Goal: Task Accomplishment & Management: Use online tool/utility

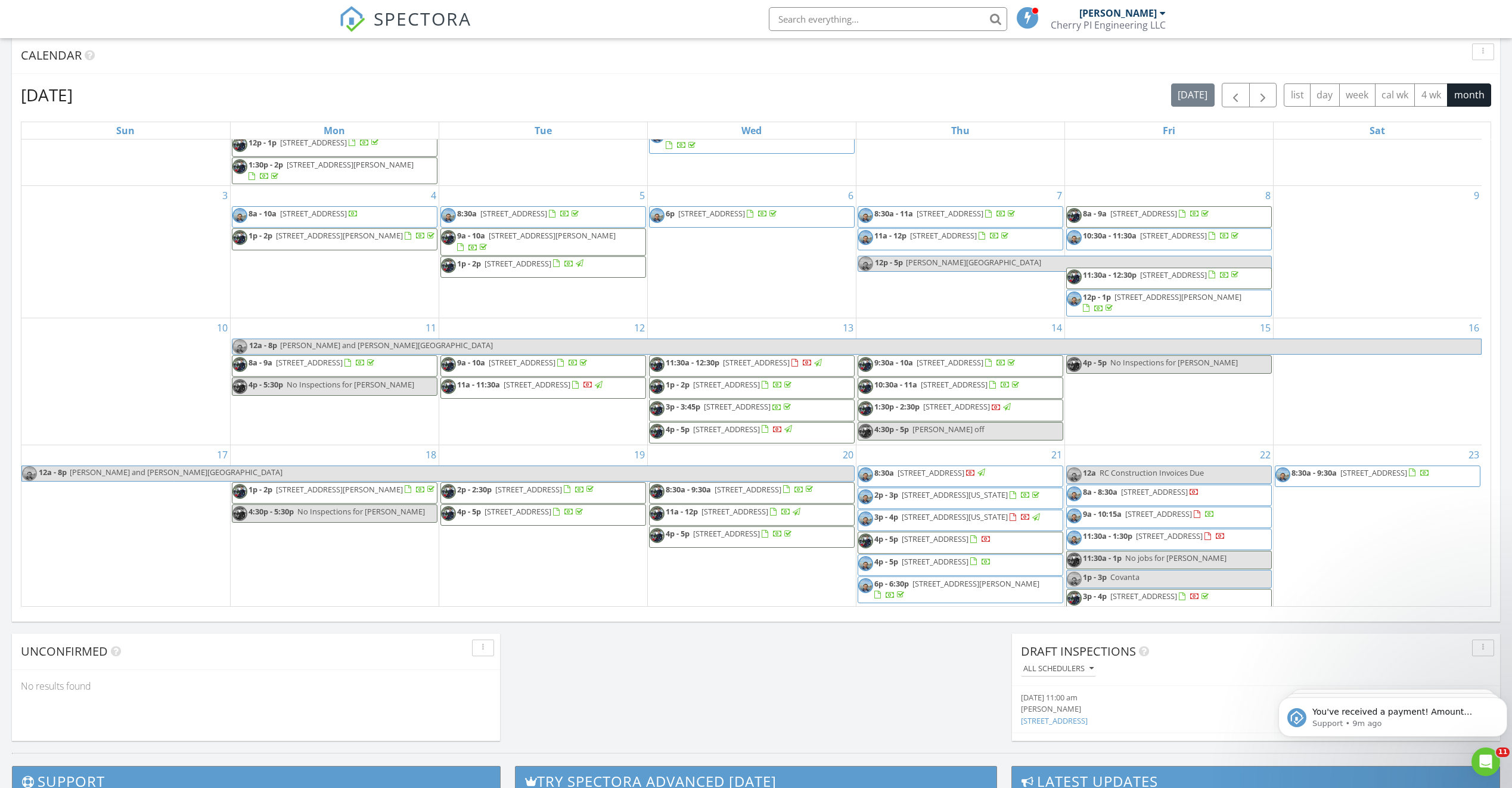
scroll to position [69, 0]
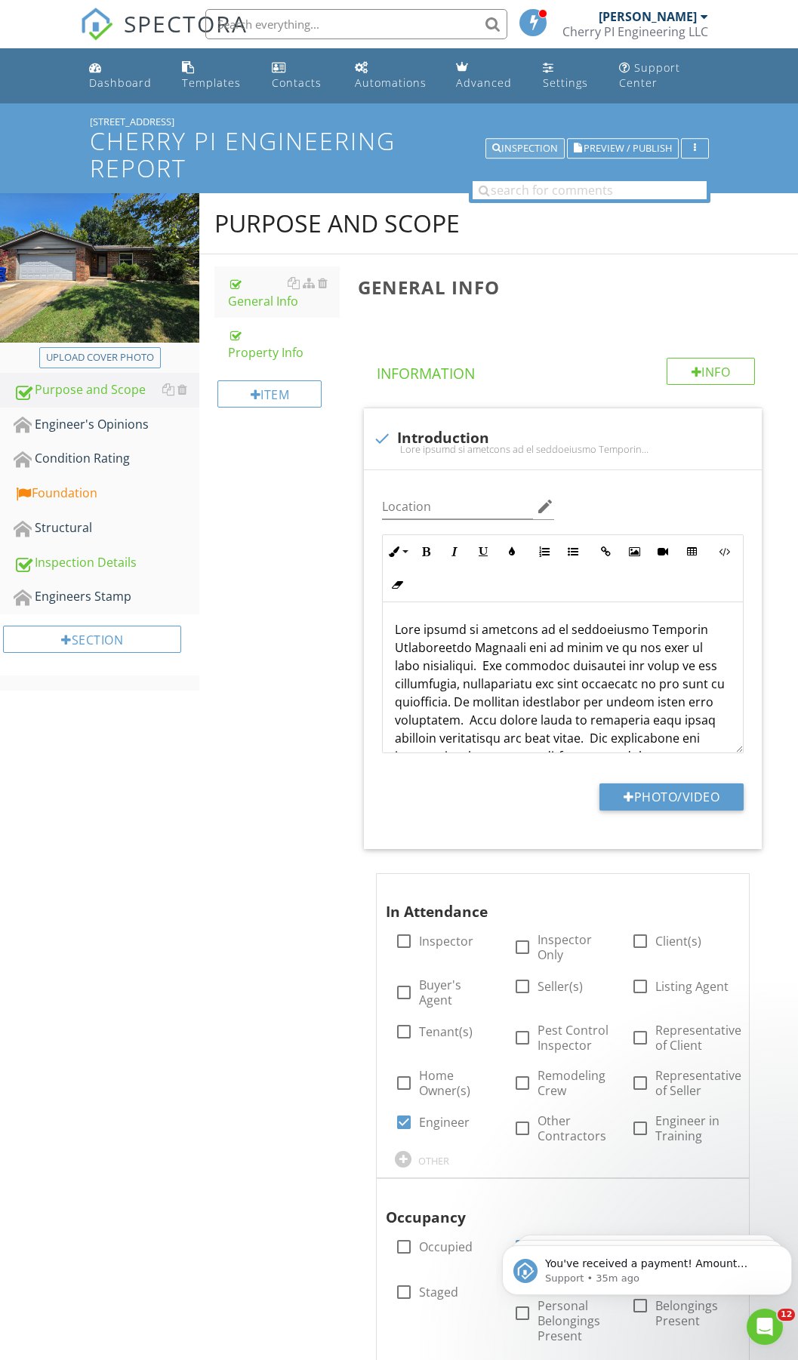
click at [513, 143] on div "Inspection" at bounding box center [525, 148] width 66 height 11
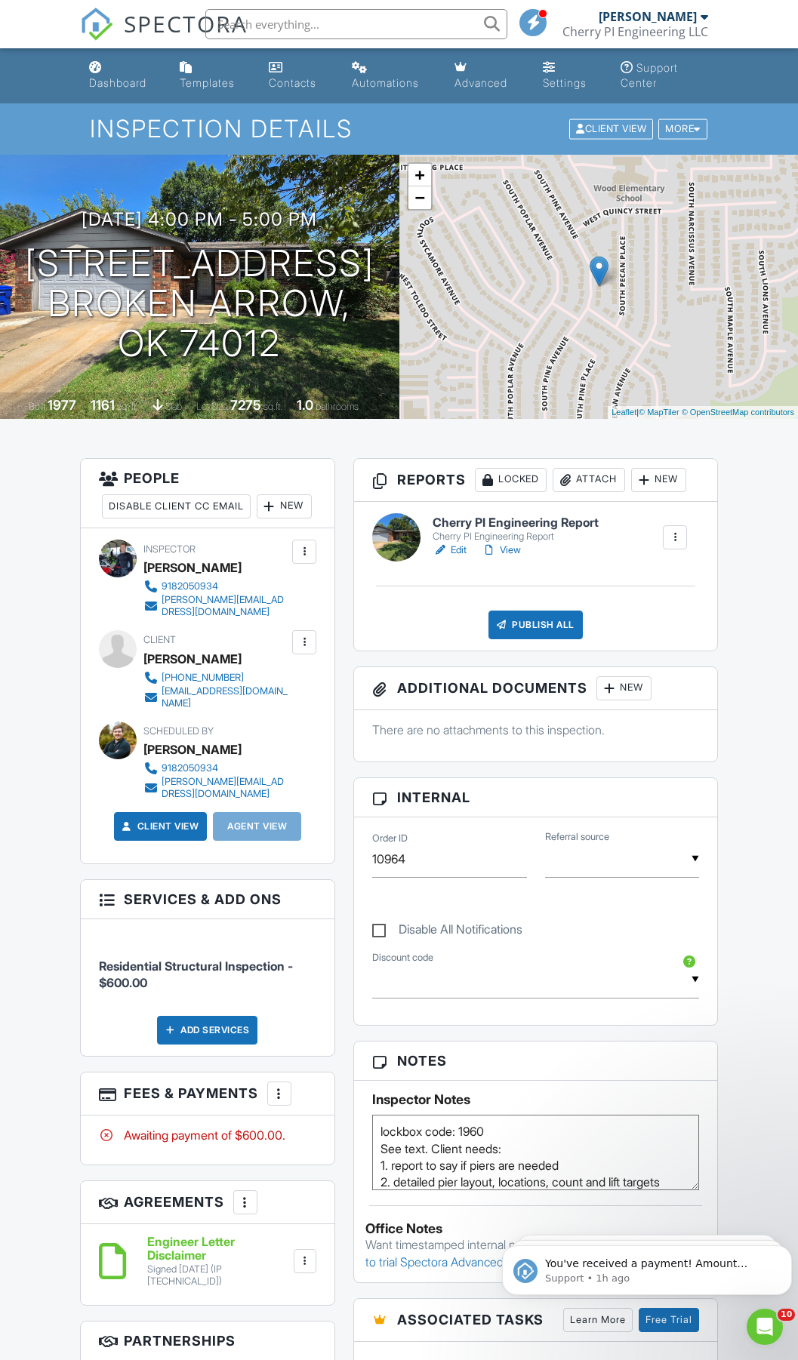
click at [458, 544] on link "Edit" at bounding box center [450, 550] width 34 height 15
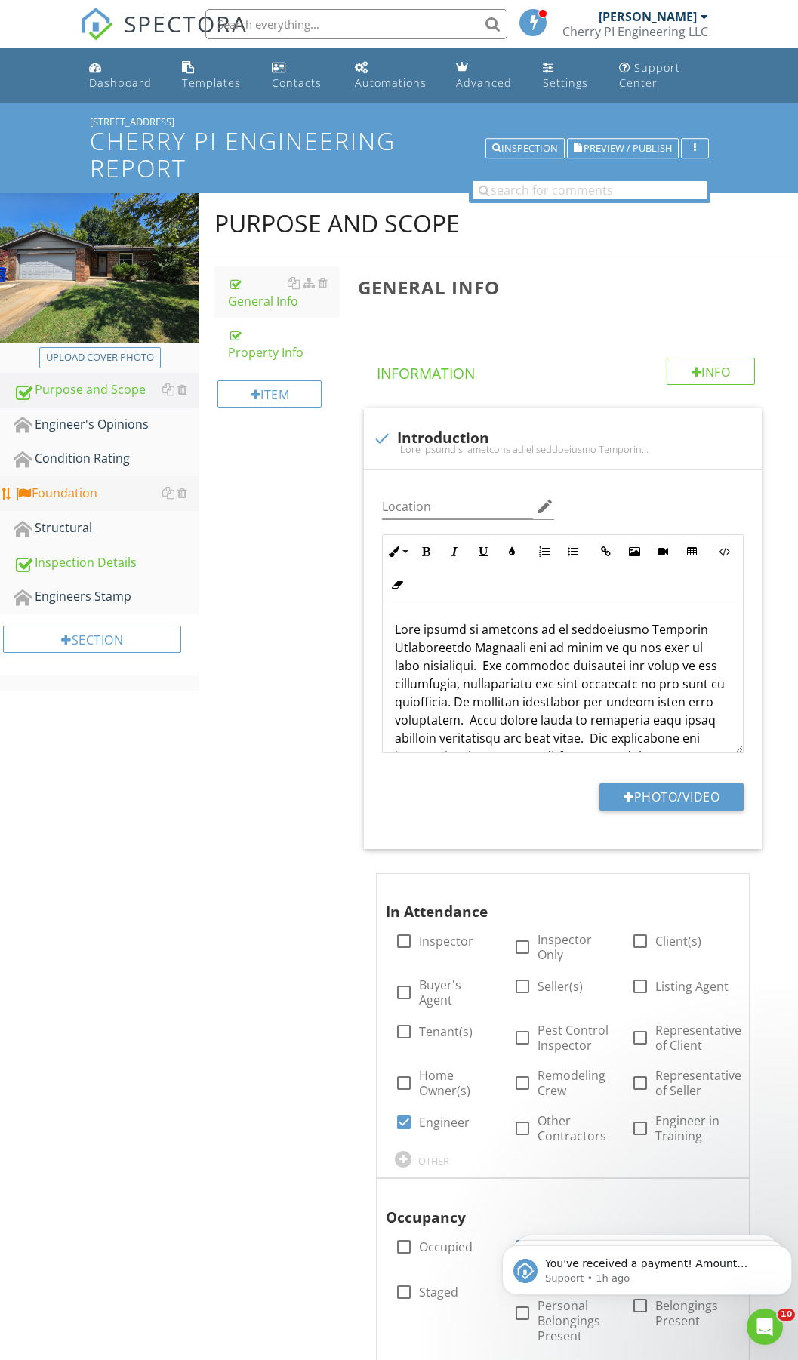
click at [55, 492] on div "Foundation" at bounding box center [107, 494] width 186 height 20
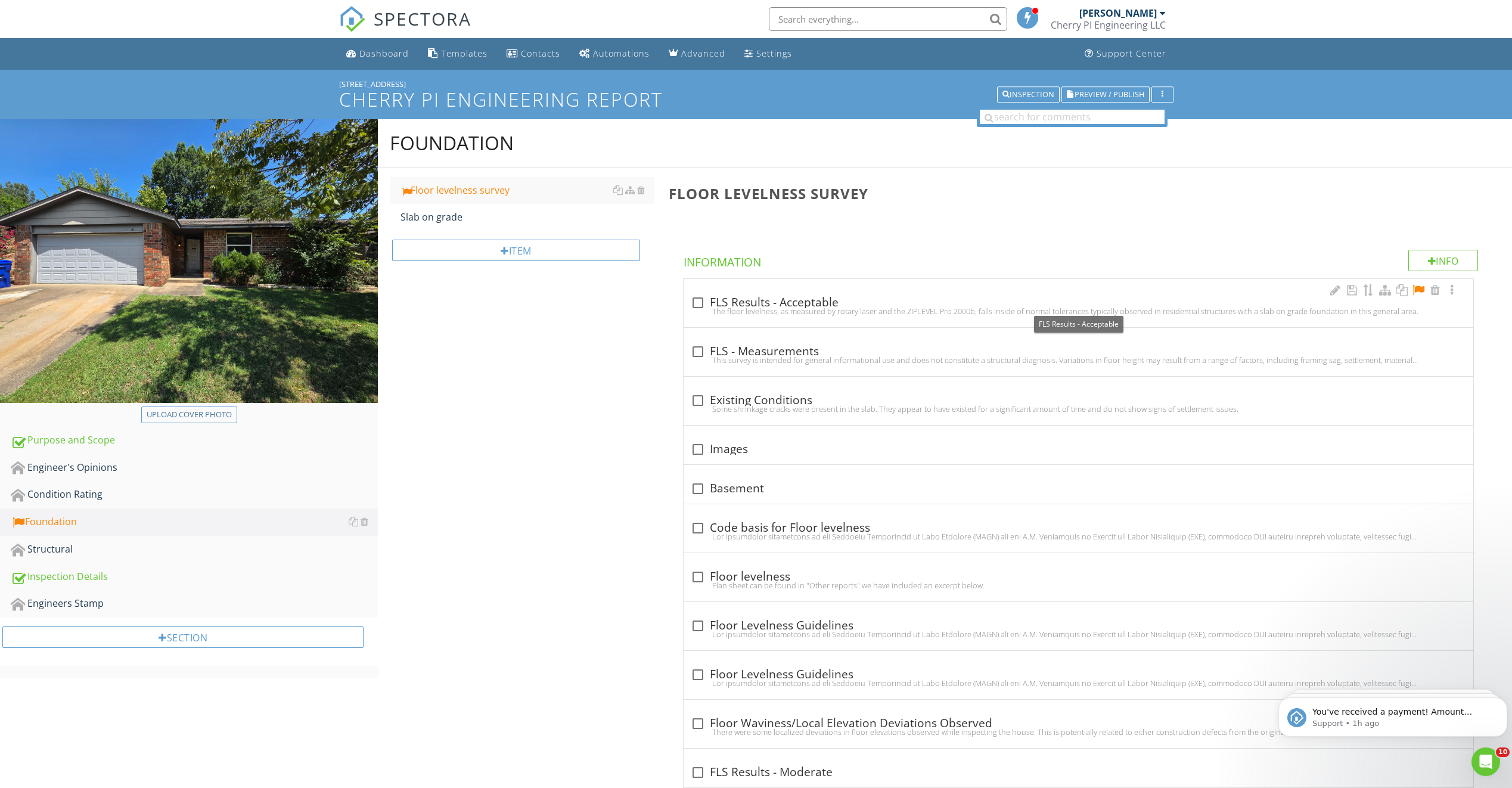
click at [629, 298] on div at bounding box center [698, 303] width 21 height 21
checkbox input "true"
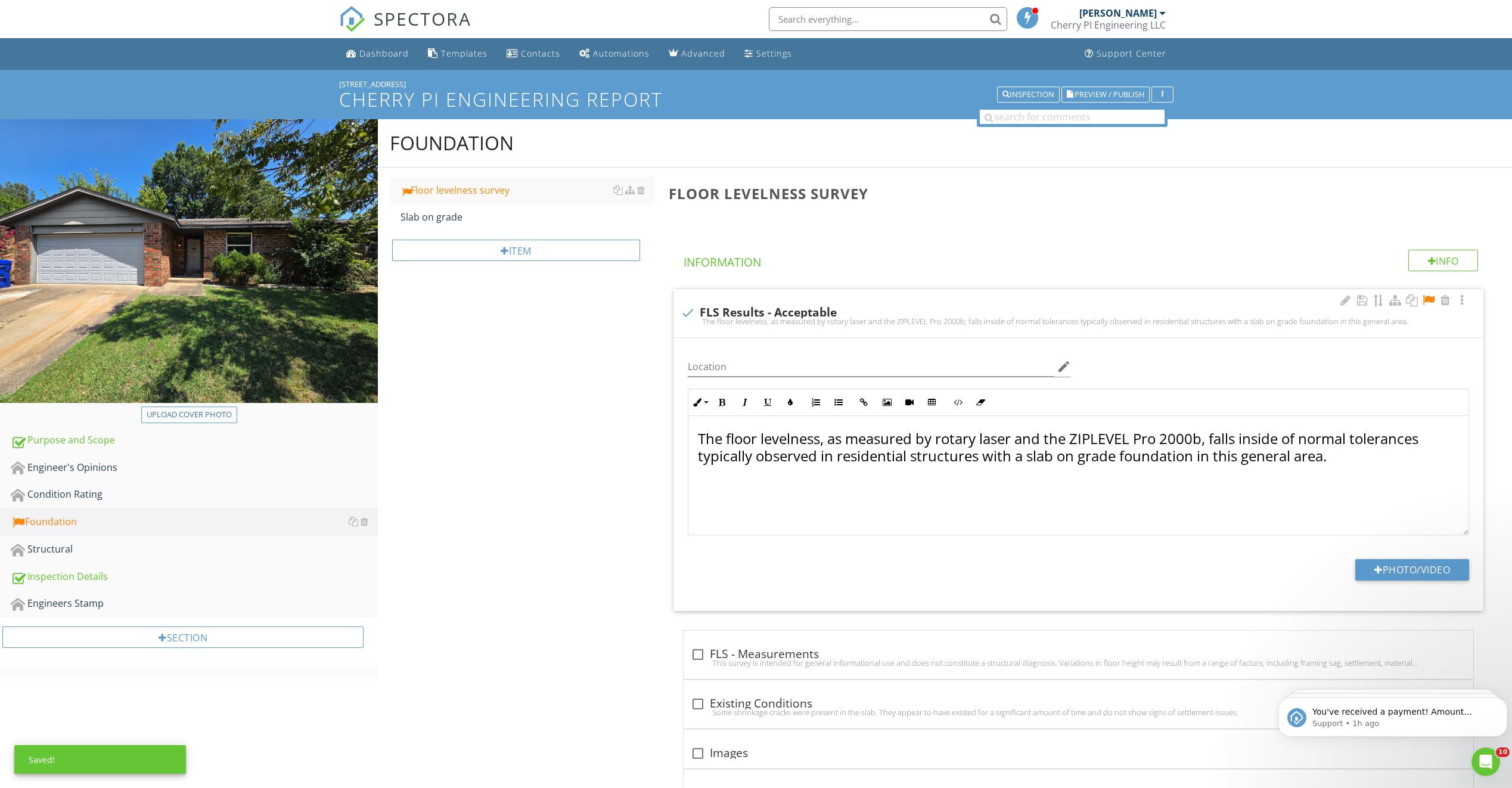
click at [629, 463] on p "The floor levelness, as measured by rotary laser and the ZIPLEVEL Pro 2000b, fa…" at bounding box center [1079, 448] width 761 height 35
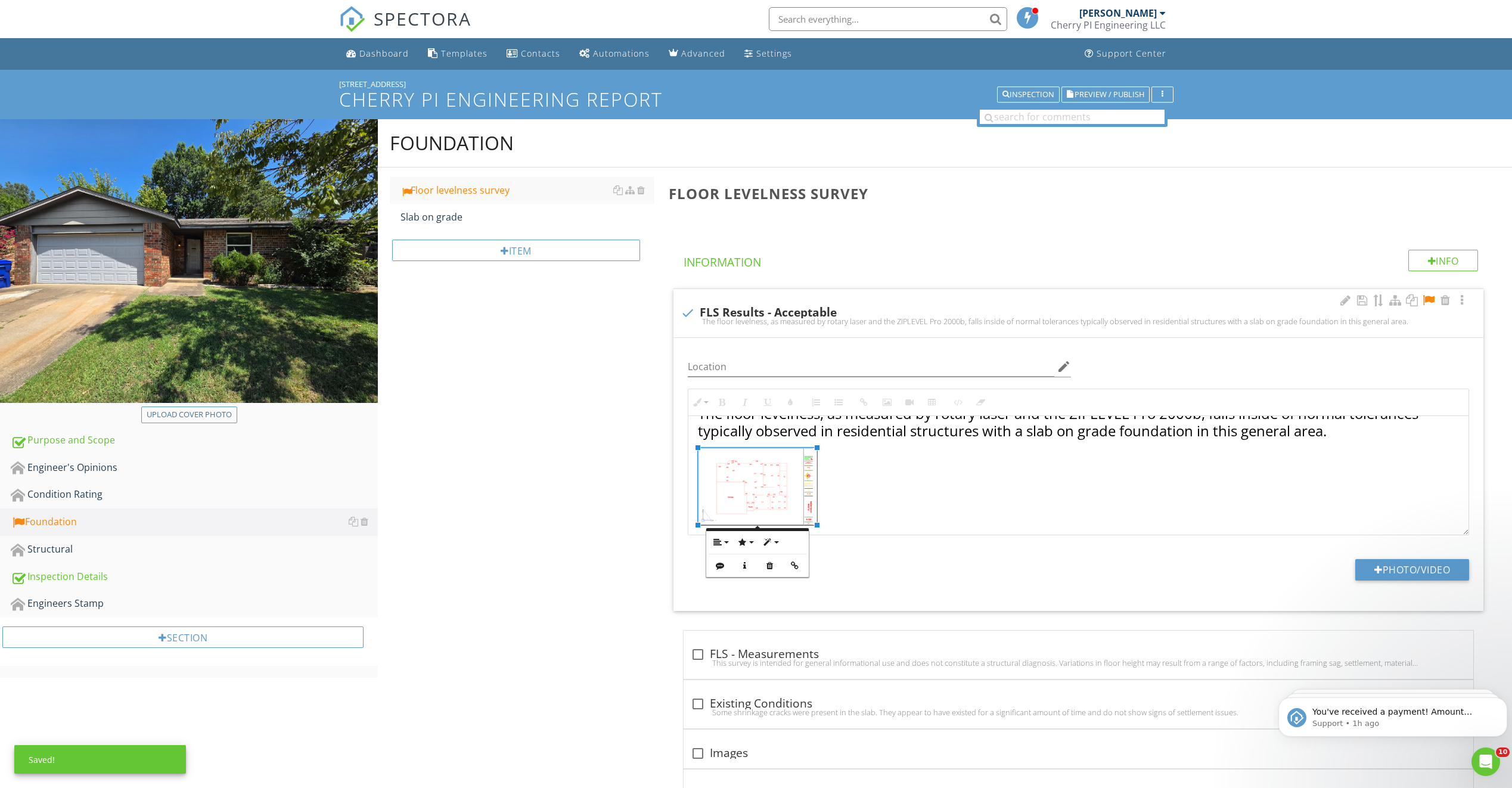
scroll to position [28, 0]
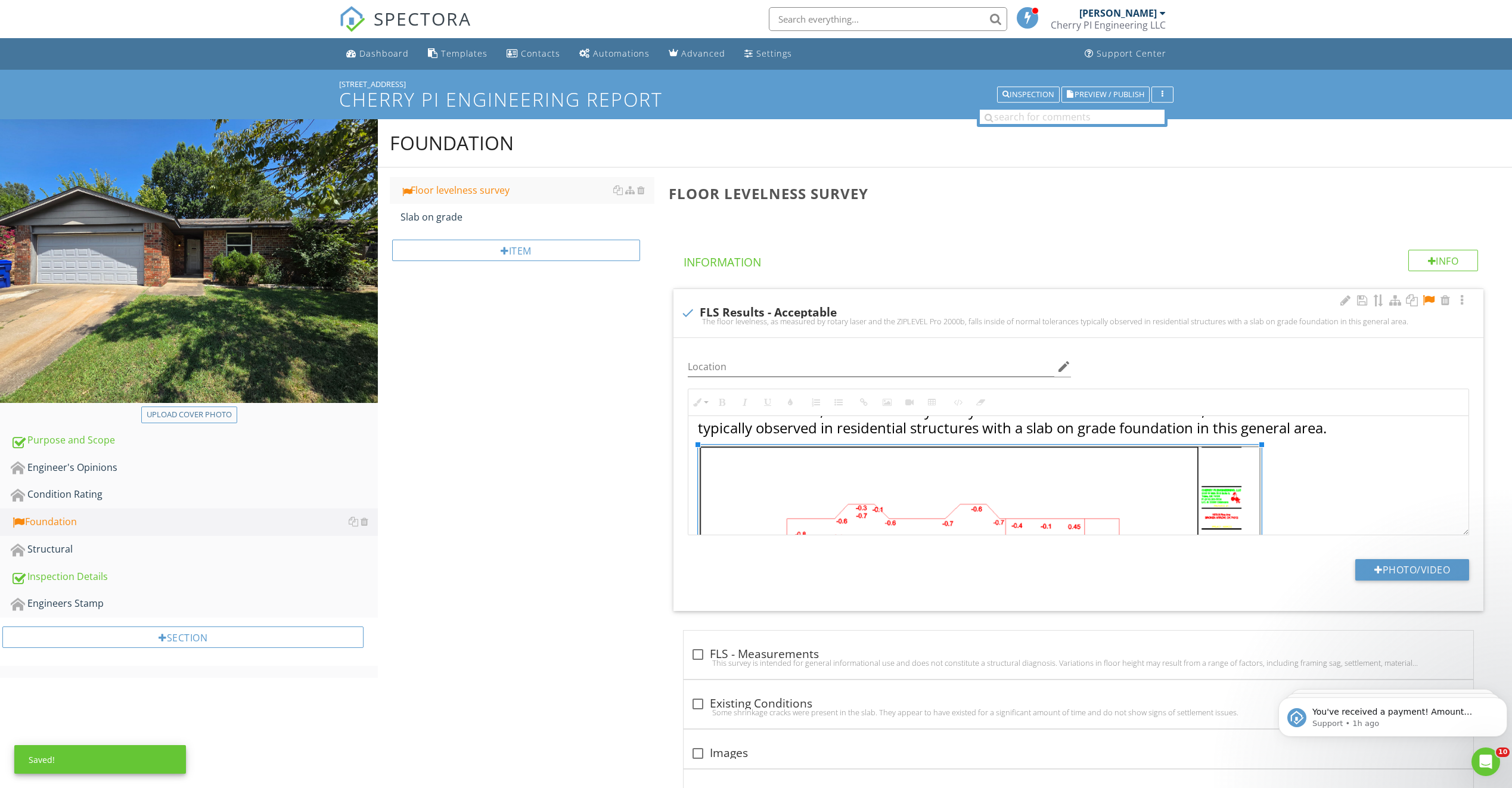
drag, startPoint x: 820, startPoint y: 523, endPoint x: 1345, endPoint y: 531, distance: 525.1
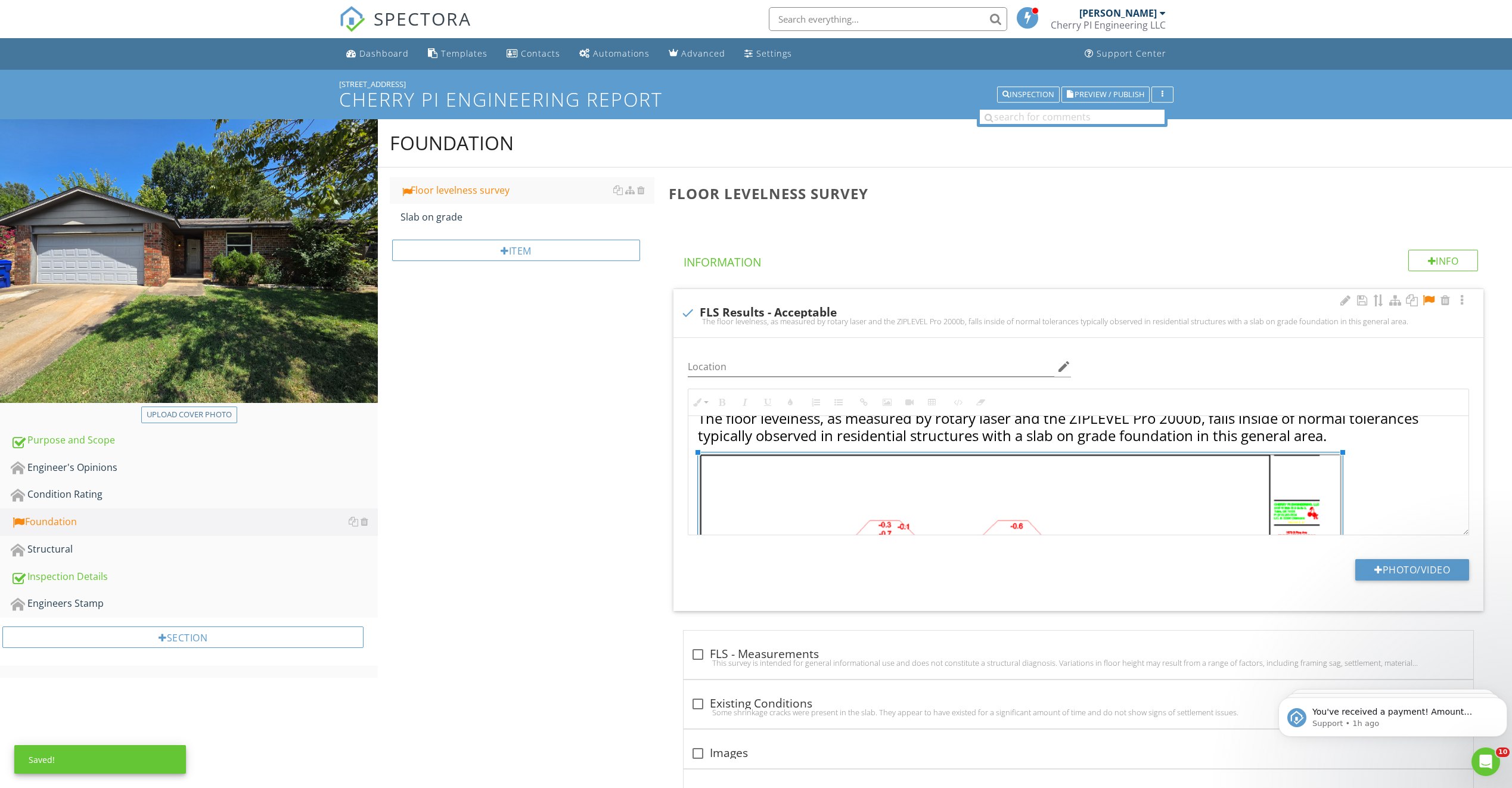
scroll to position [0, 0]
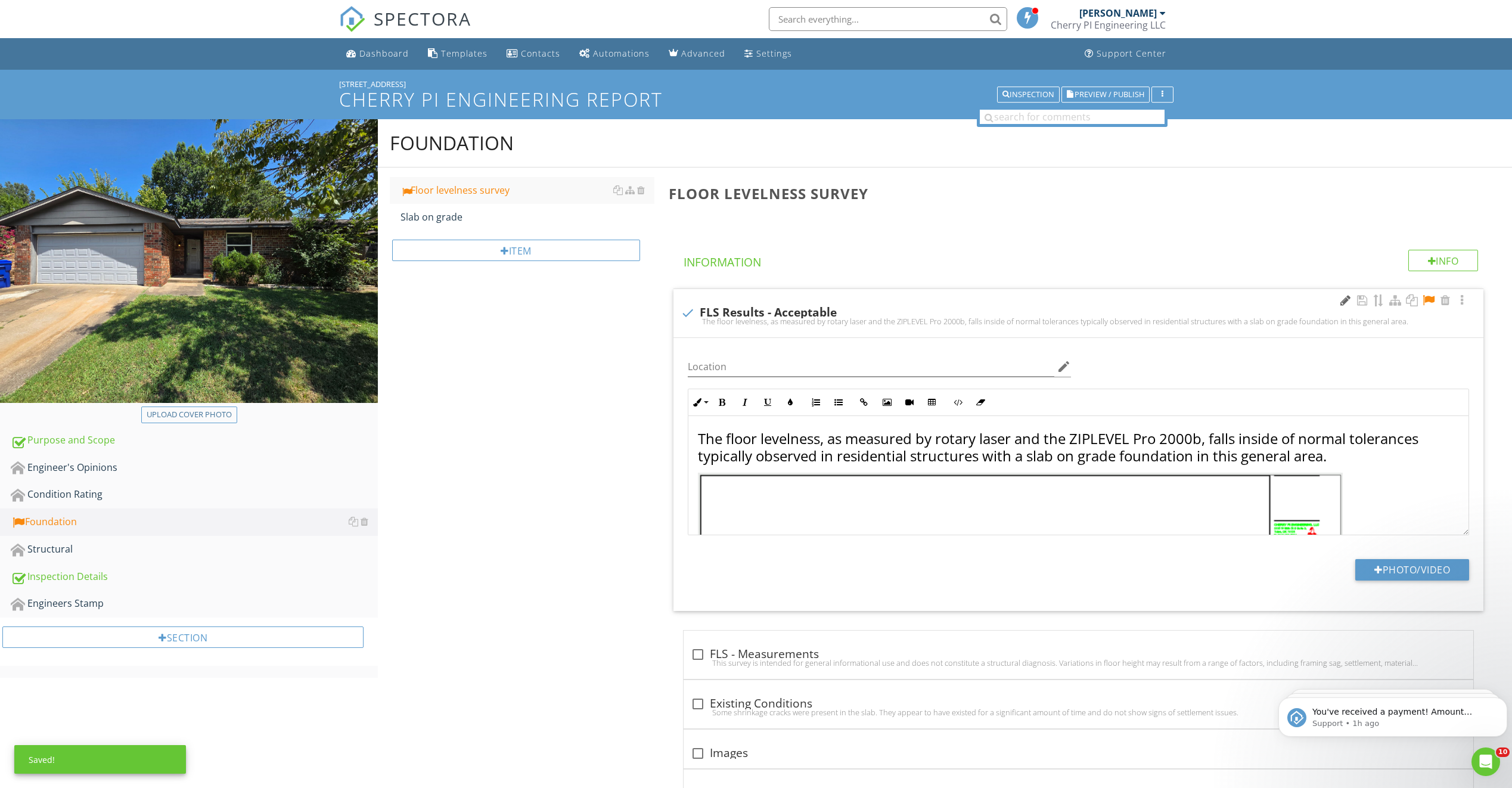
click at [629, 300] on div at bounding box center [1345, 300] width 14 height 12
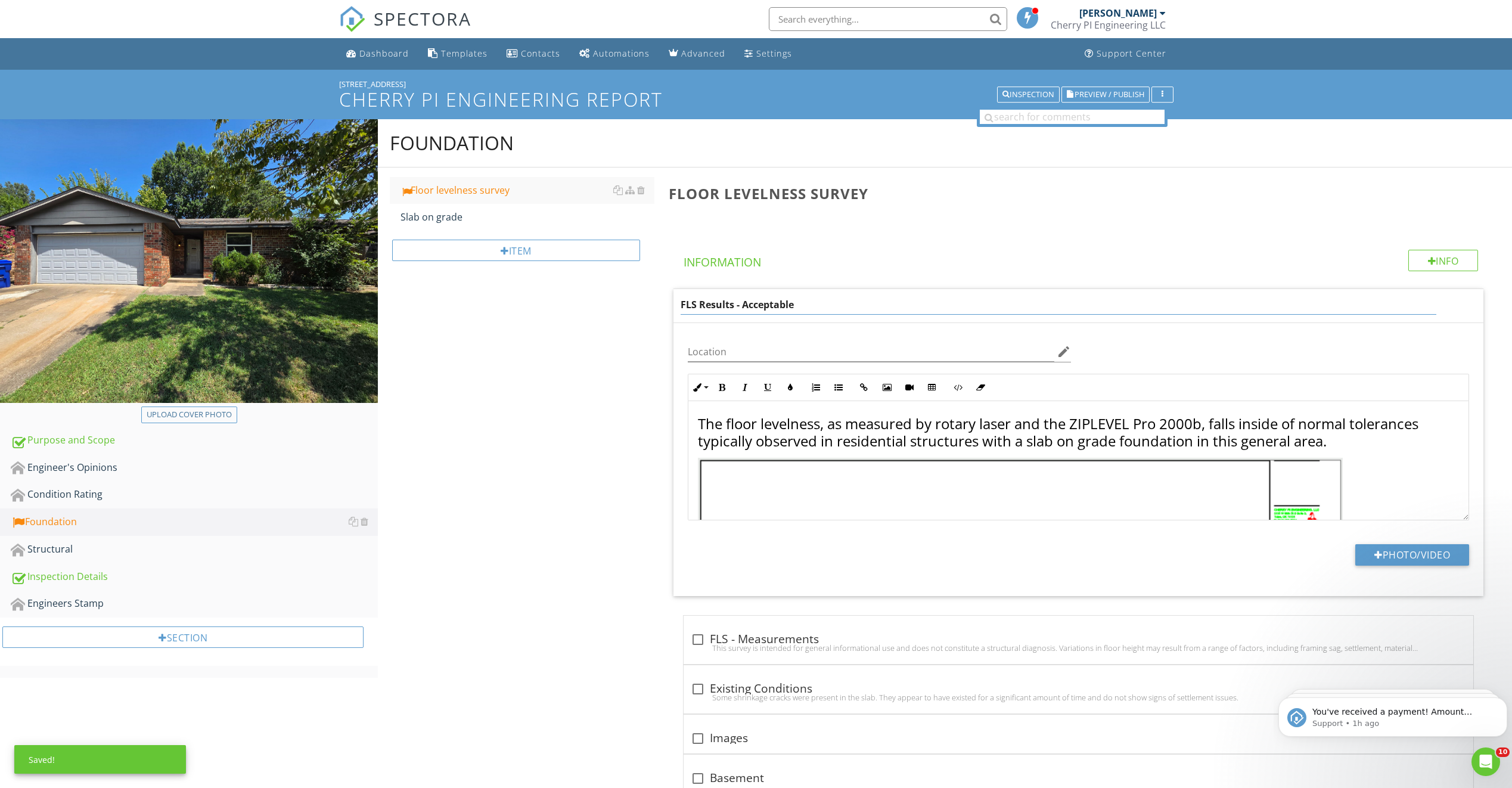
drag, startPoint x: 809, startPoint y: 302, endPoint x: 741, endPoint y: 303, distance: 68.0
click at [629, 303] on input "FLS Results - Acceptable" at bounding box center [1058, 305] width 756 height 20
type input "FLS Results - Moderate"
click at [629, 424] on div "The floor levelness, as measured by rotary laser and the ZIPLEVEL Pro 2000b, fa…" at bounding box center [1079, 644] width 780 height 487
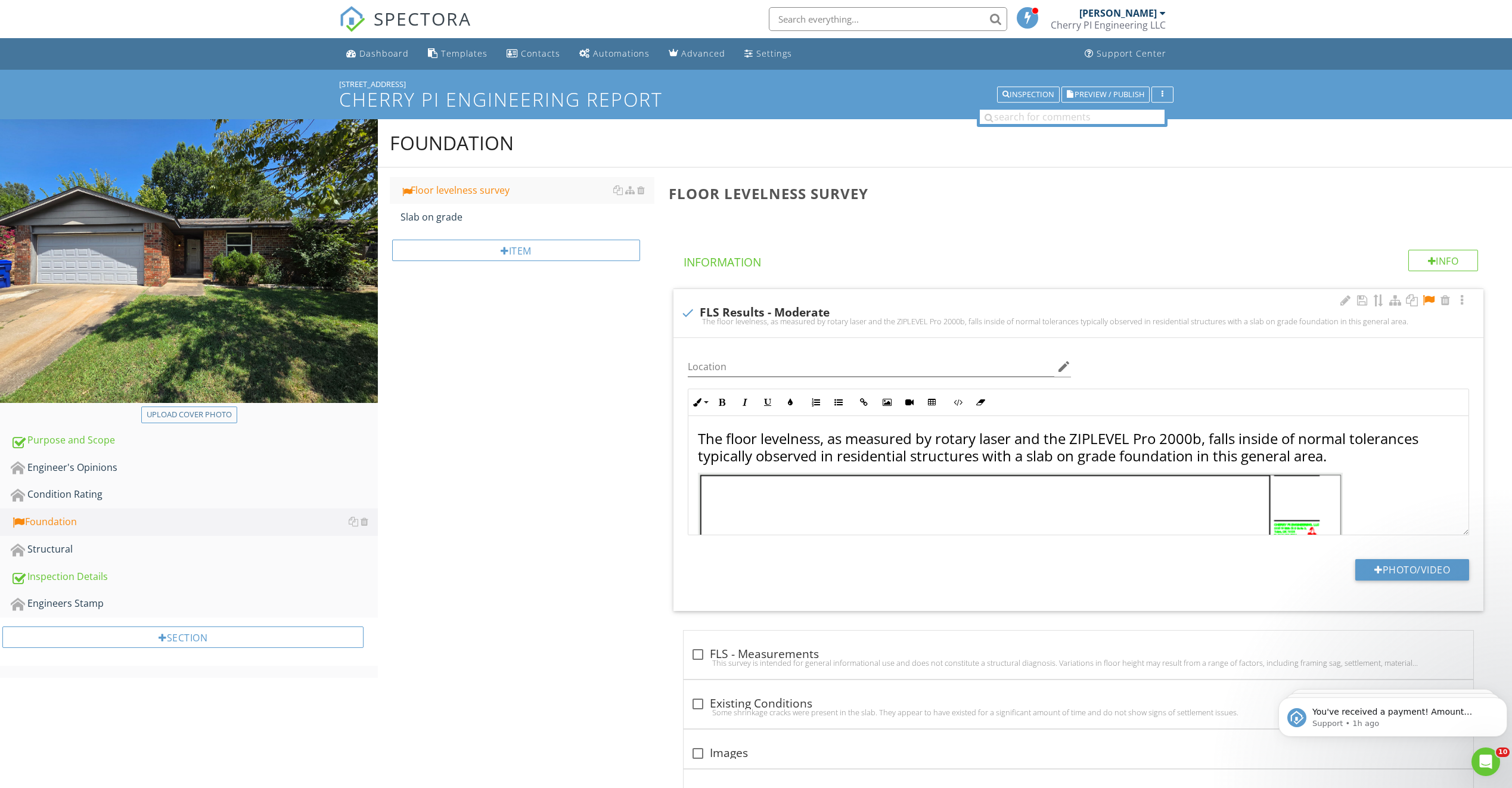
drag, startPoint x: 1110, startPoint y: 448, endPoint x: 1156, endPoint y: 448, distance: 46.0
click at [629, 448] on span "The floor levelness, as measured by rotary laser and the ZIPLEVEL Pro 2000b, fa…" at bounding box center [1058, 447] width 721 height 37
drag, startPoint x: 1206, startPoint y: 444, endPoint x: 1021, endPoint y: 437, distance: 185.1
click at [629, 437] on span "The floor levelness, as measured by rotary laser and the ZIPLEVEL Pro 2000b, fa…" at bounding box center [1058, 447] width 721 height 37
click at [629, 441] on span "The floor levelness, as measured by rotary laser, falls inside of normal tolera…" at bounding box center [1069, 447] width 742 height 37
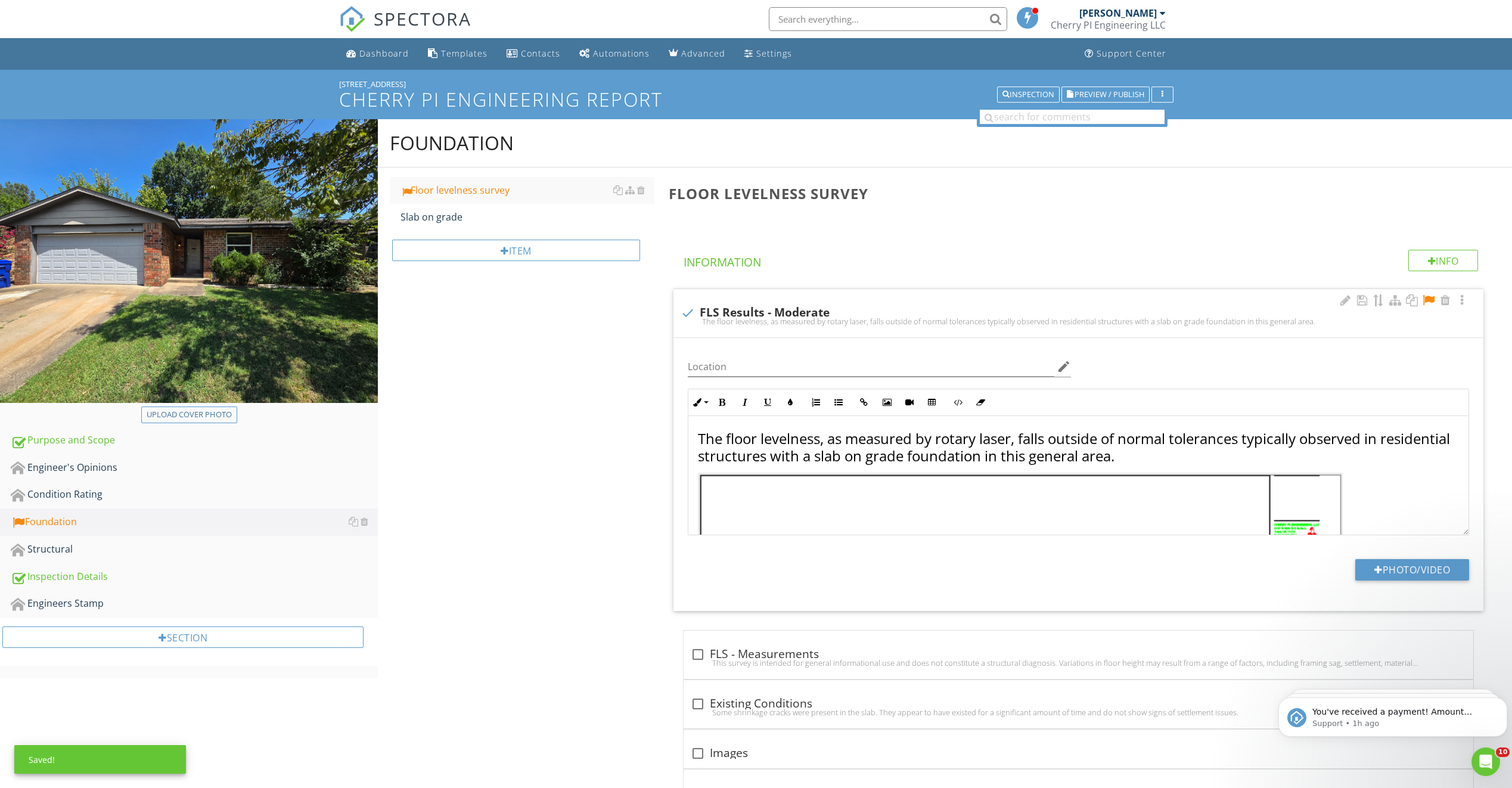
click at [629, 297] on div at bounding box center [1429, 300] width 14 height 12
click at [629, 96] on div "Inspection" at bounding box center [1029, 95] width 52 height 9
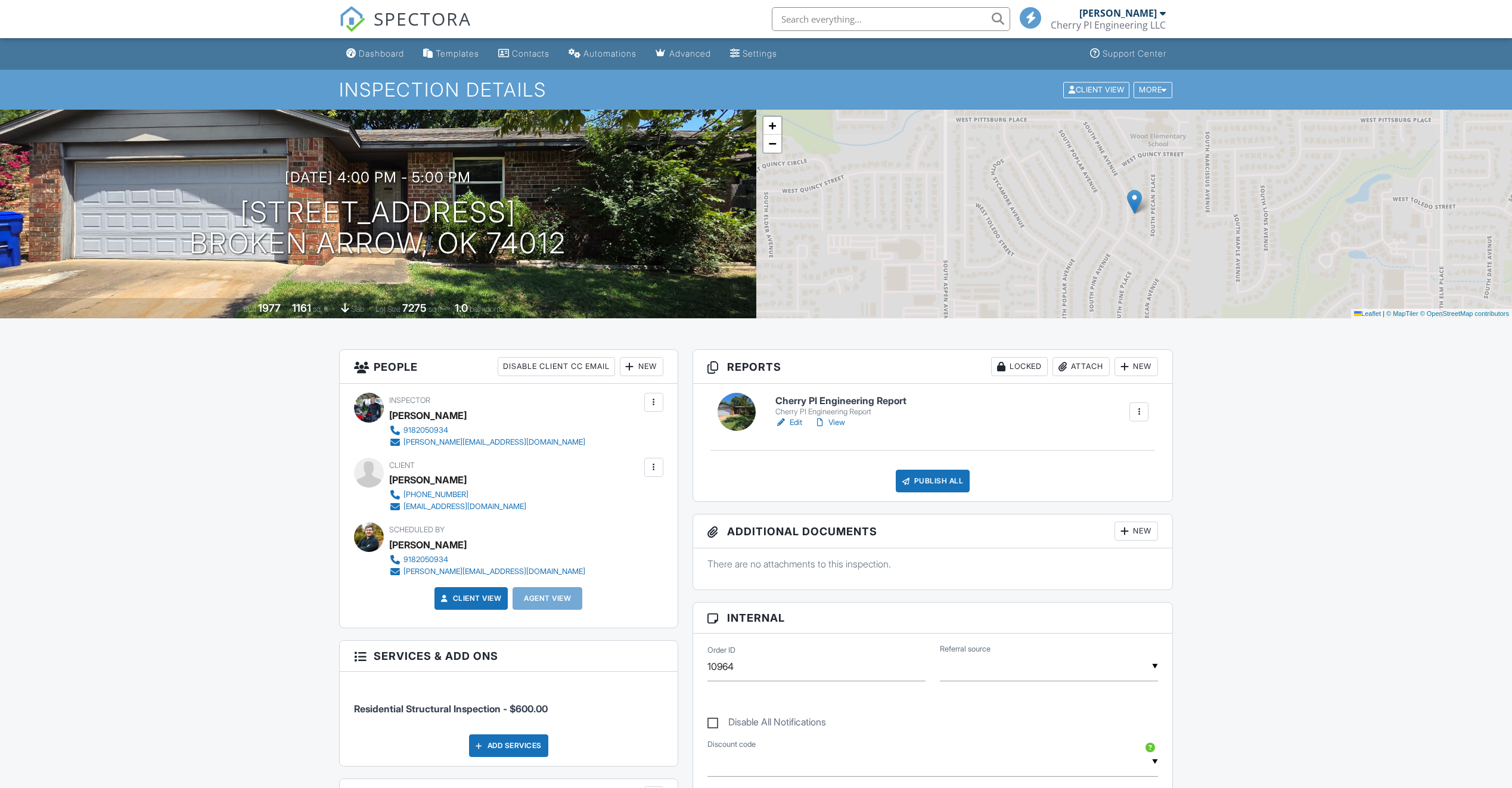
click at [1085, 370] on div "Attach" at bounding box center [1081, 366] width 57 height 19
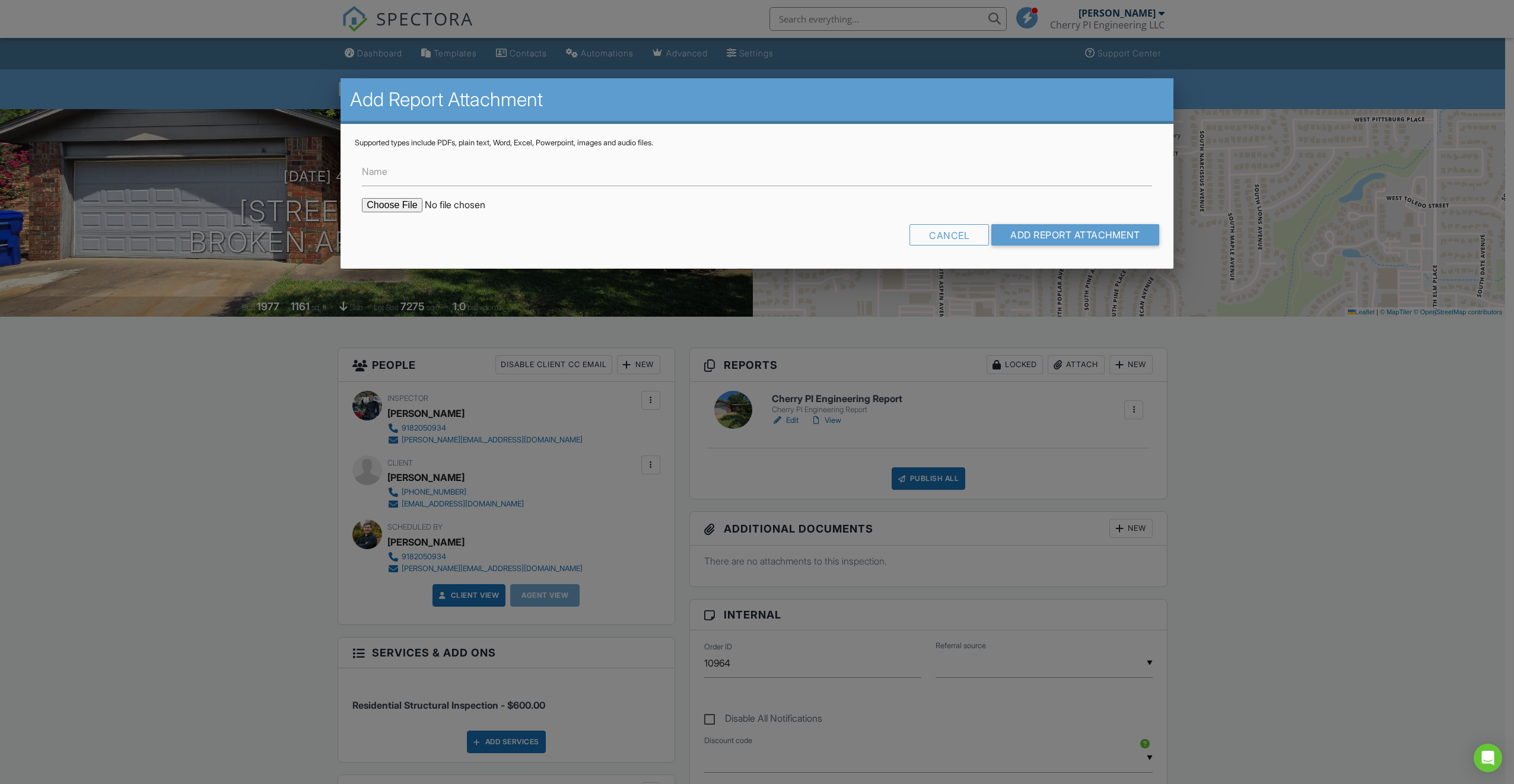
click at [408, 209] on input "file" at bounding box center [463, 205] width 202 height 14
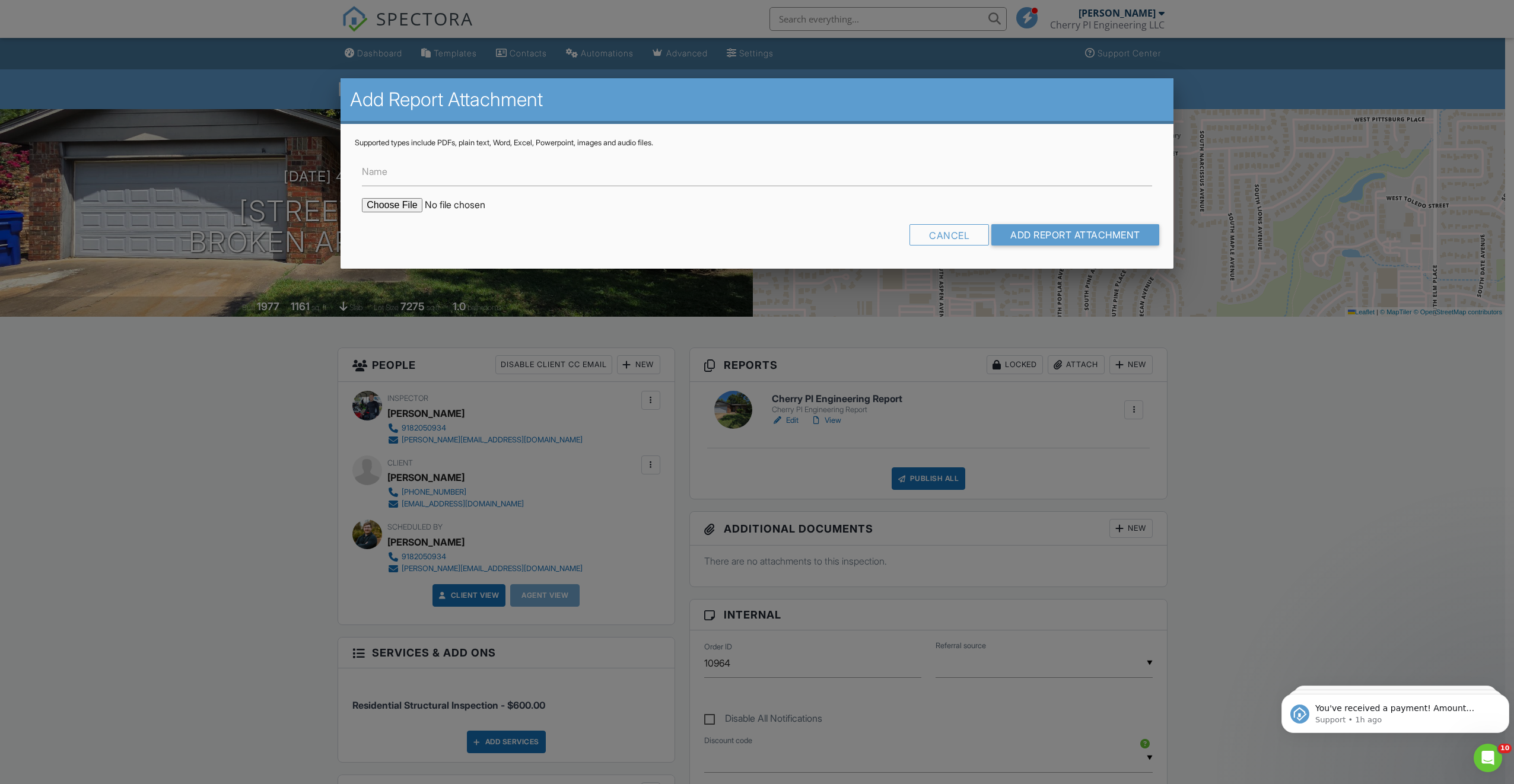
type input "C:\fakepath\FLS_1673 S Pine Ave.pdf"
click at [1025, 235] on input "Add Report Attachment" at bounding box center [1076, 234] width 168 height 21
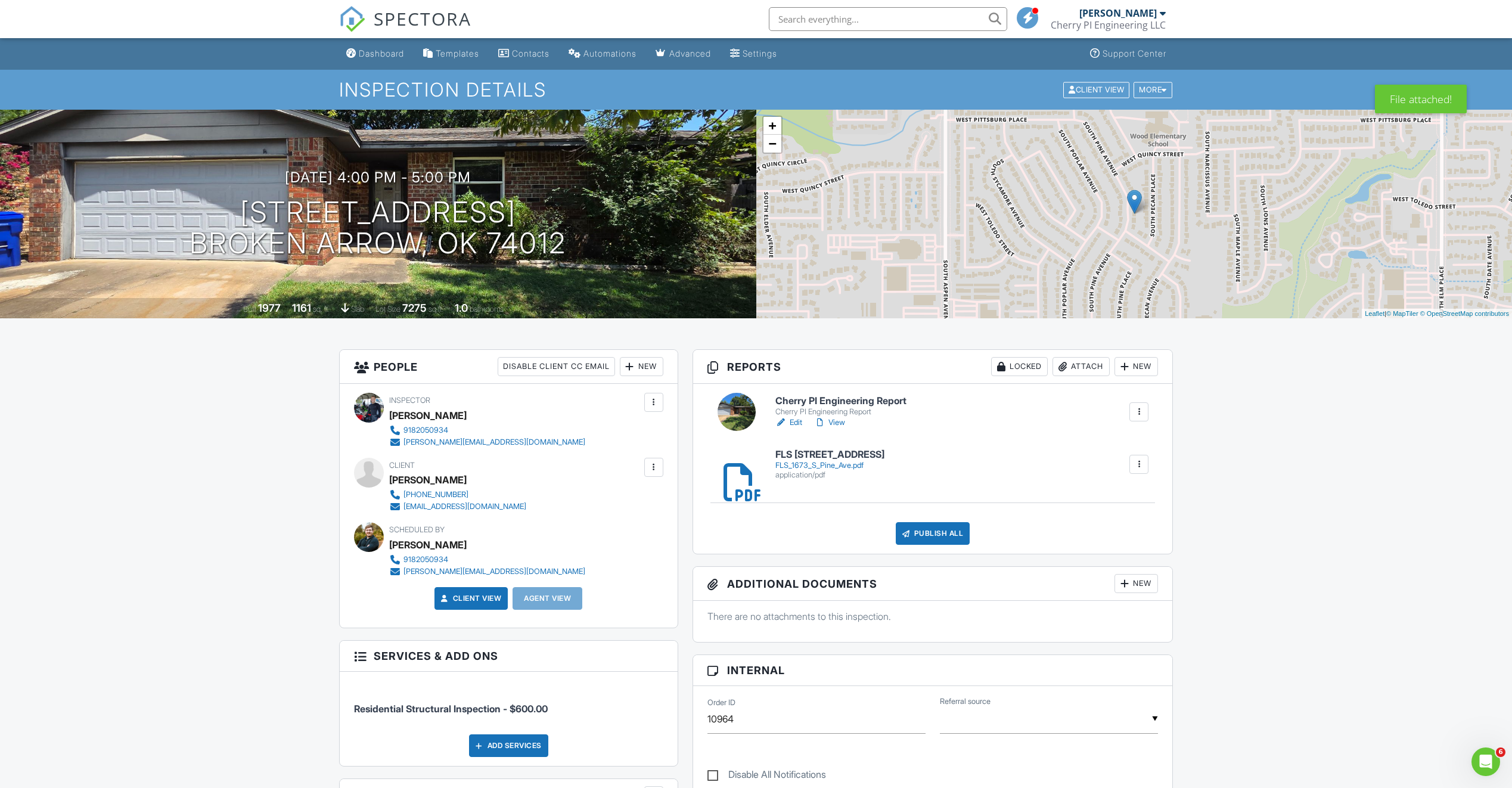
click at [791, 421] on link "Edit" at bounding box center [789, 422] width 27 height 12
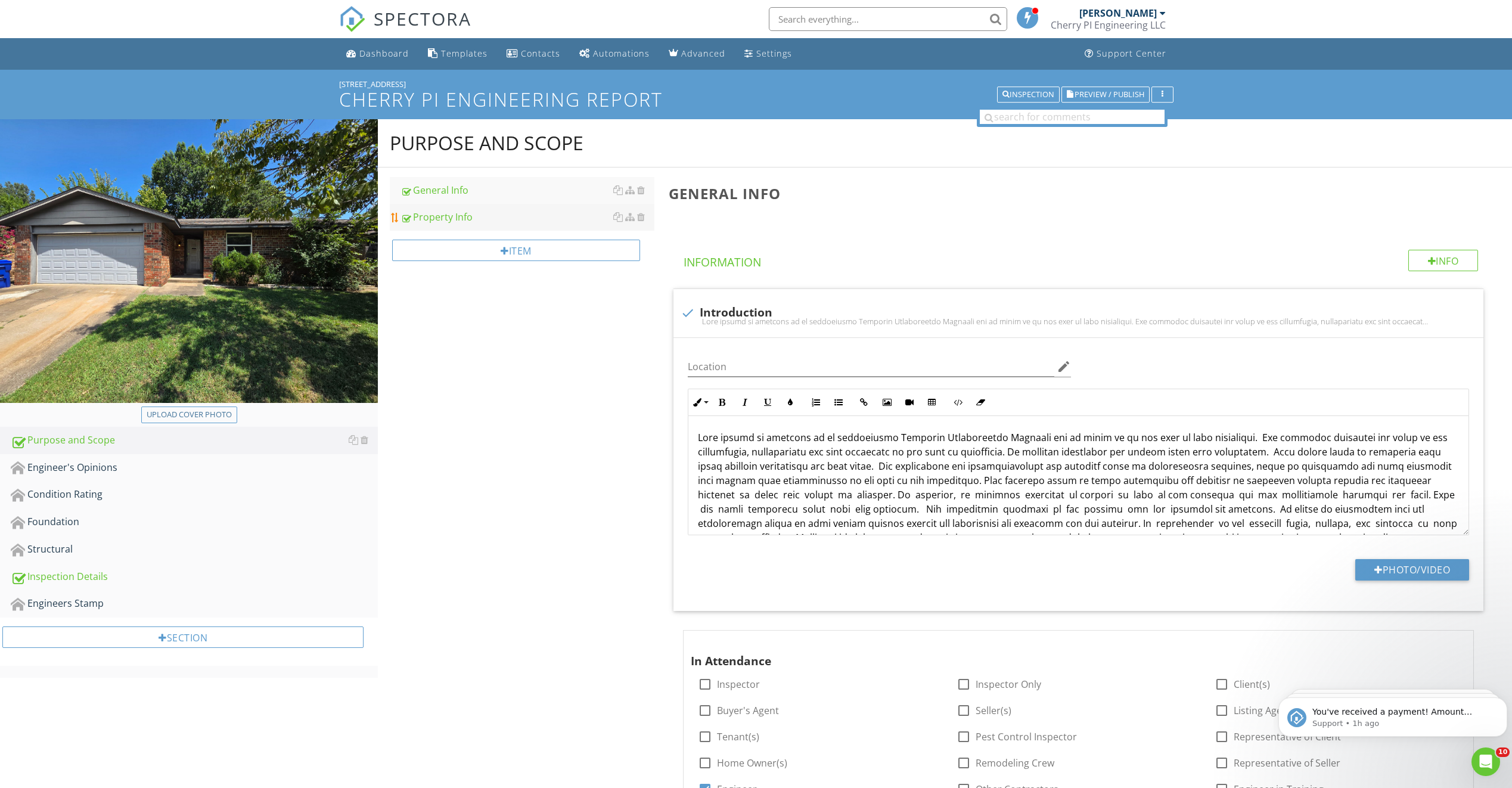
click at [450, 212] on div "Property Info" at bounding box center [527, 217] width 254 height 14
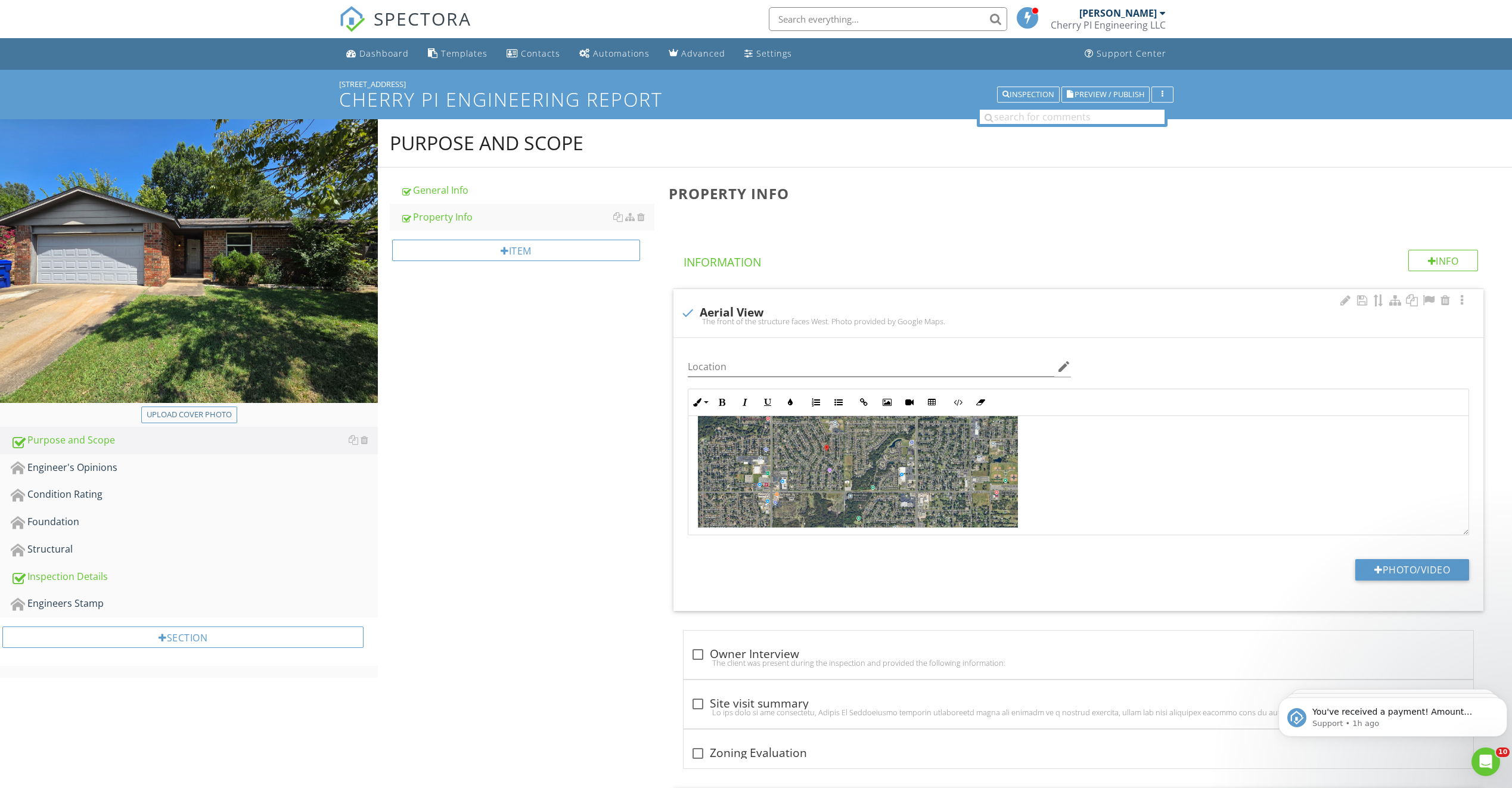
scroll to position [118, 0]
click at [186, 471] on div "Engineer's Opinions" at bounding box center [194, 468] width 367 height 16
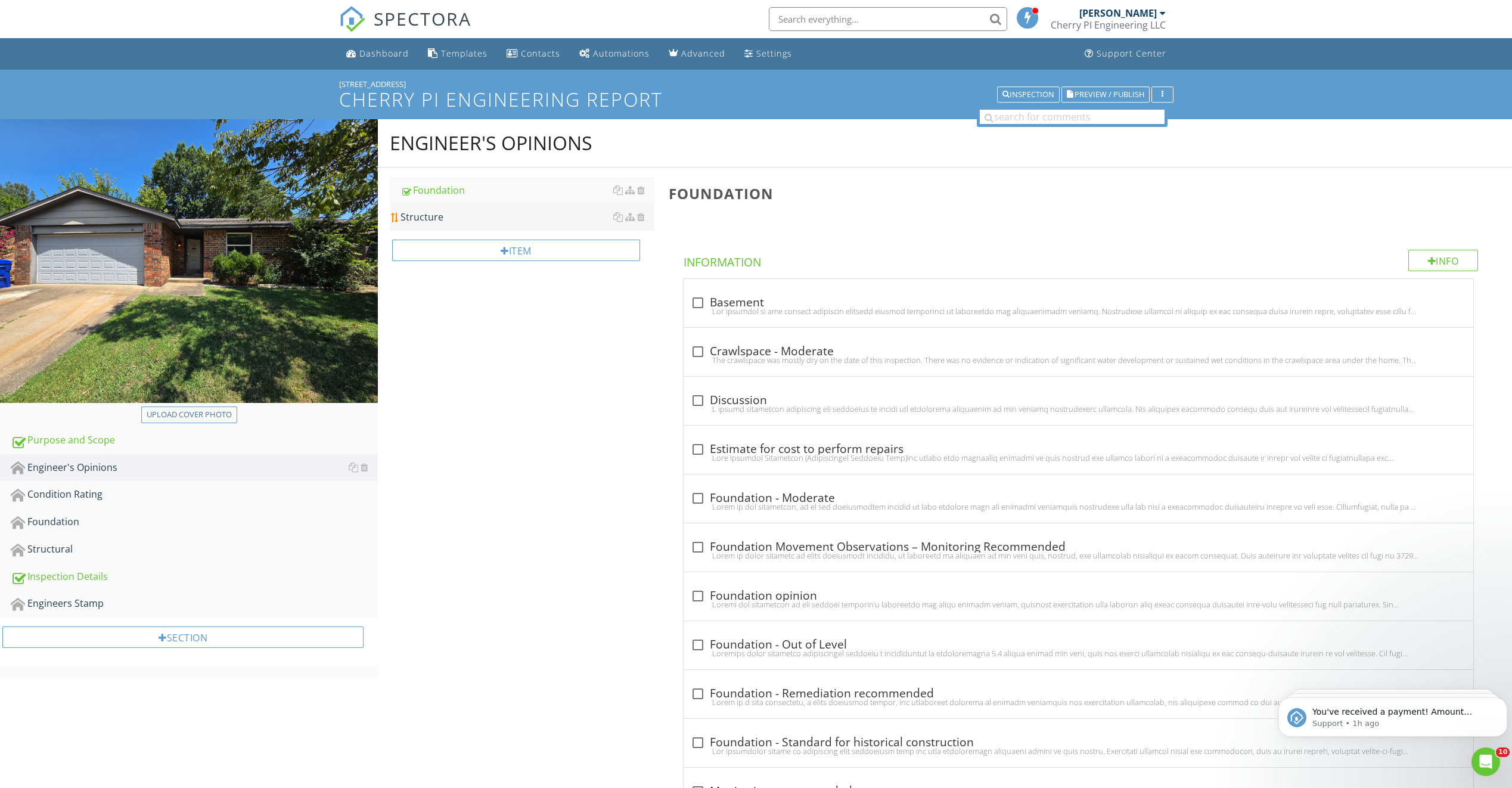
click at [478, 222] on div "Structure" at bounding box center [527, 217] width 254 height 14
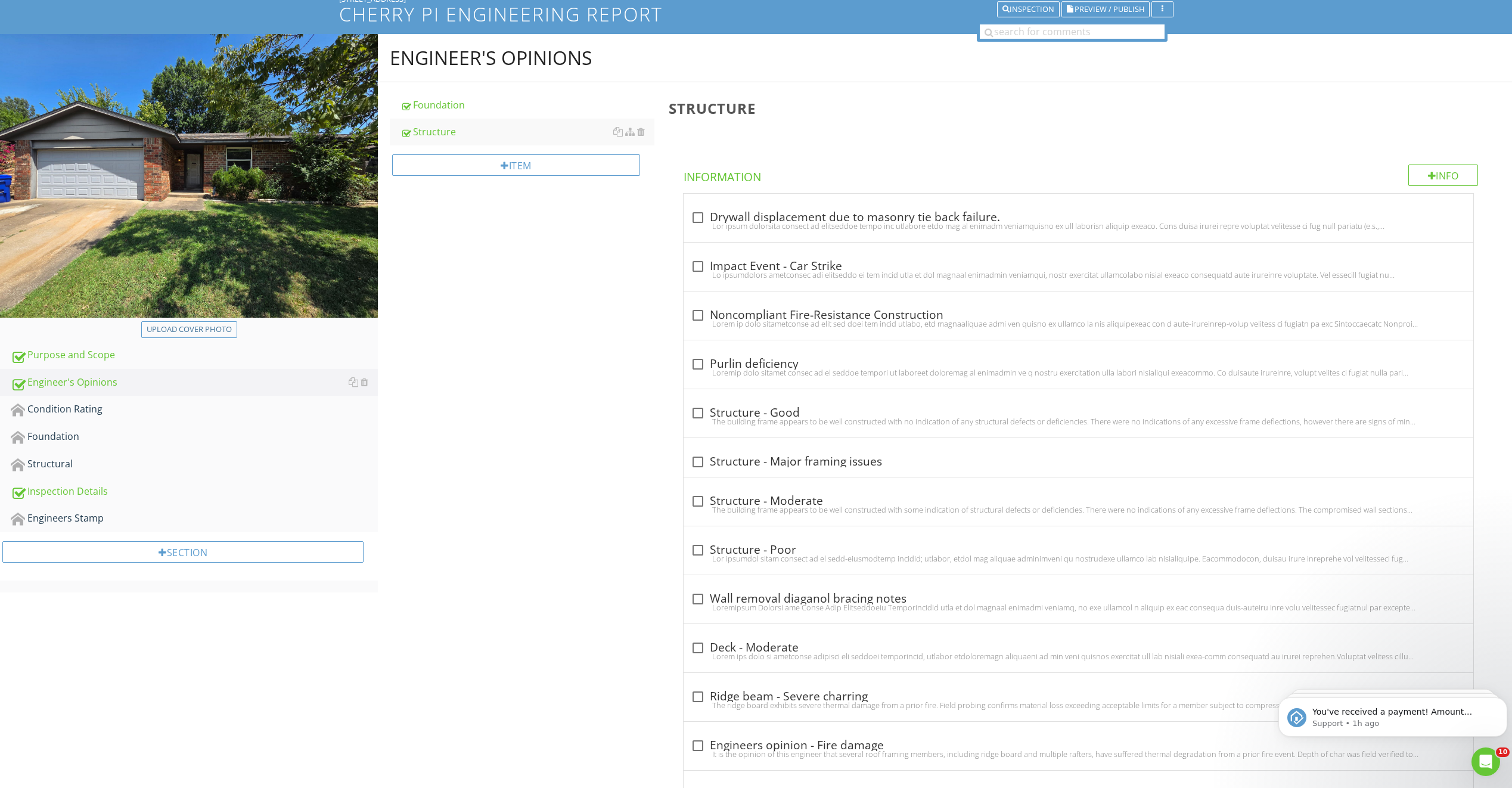
scroll to position [119, 0]
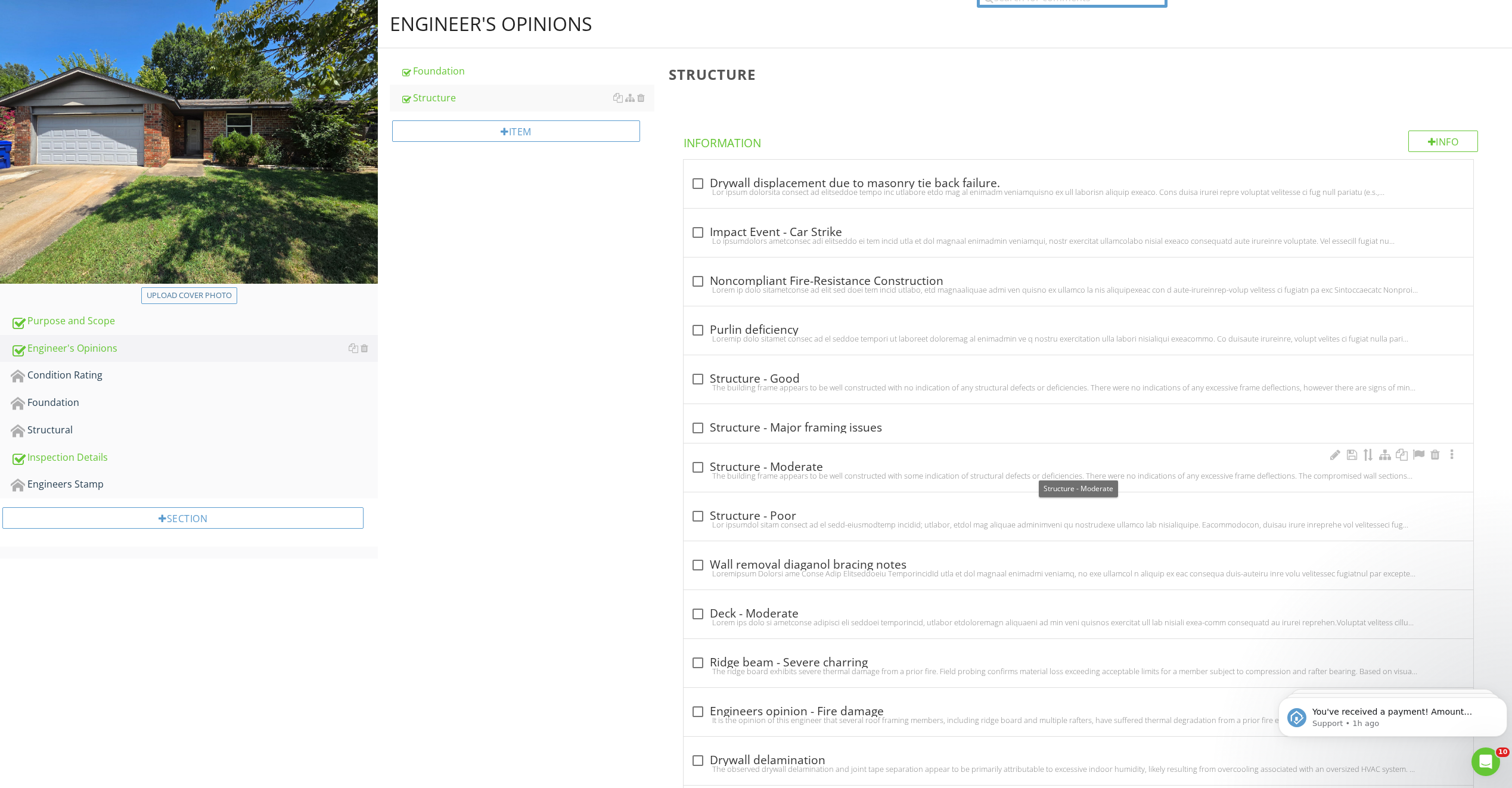
click at [695, 466] on div at bounding box center [698, 467] width 21 height 21
checkbox input "true"
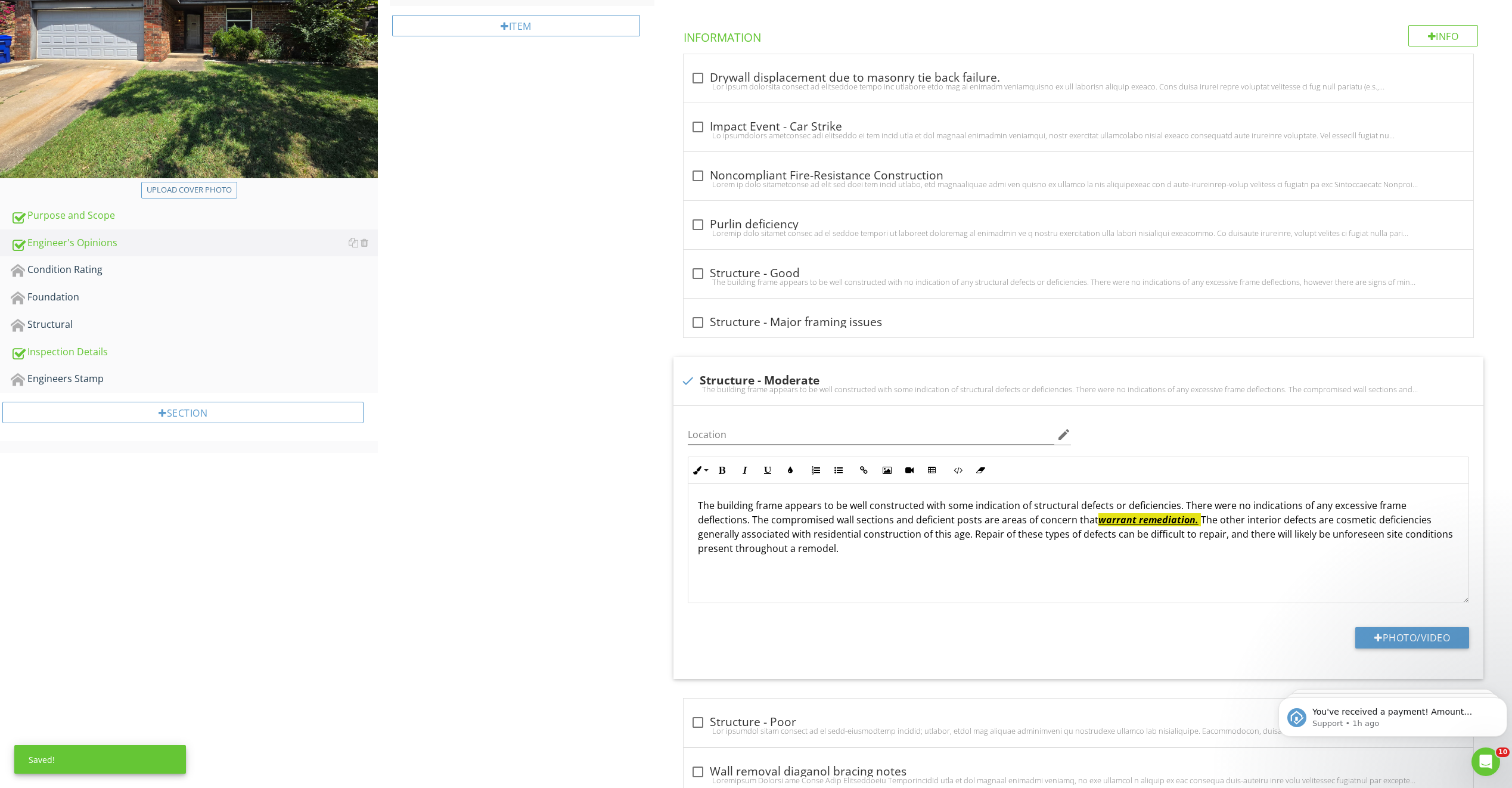
scroll to position [238, 0]
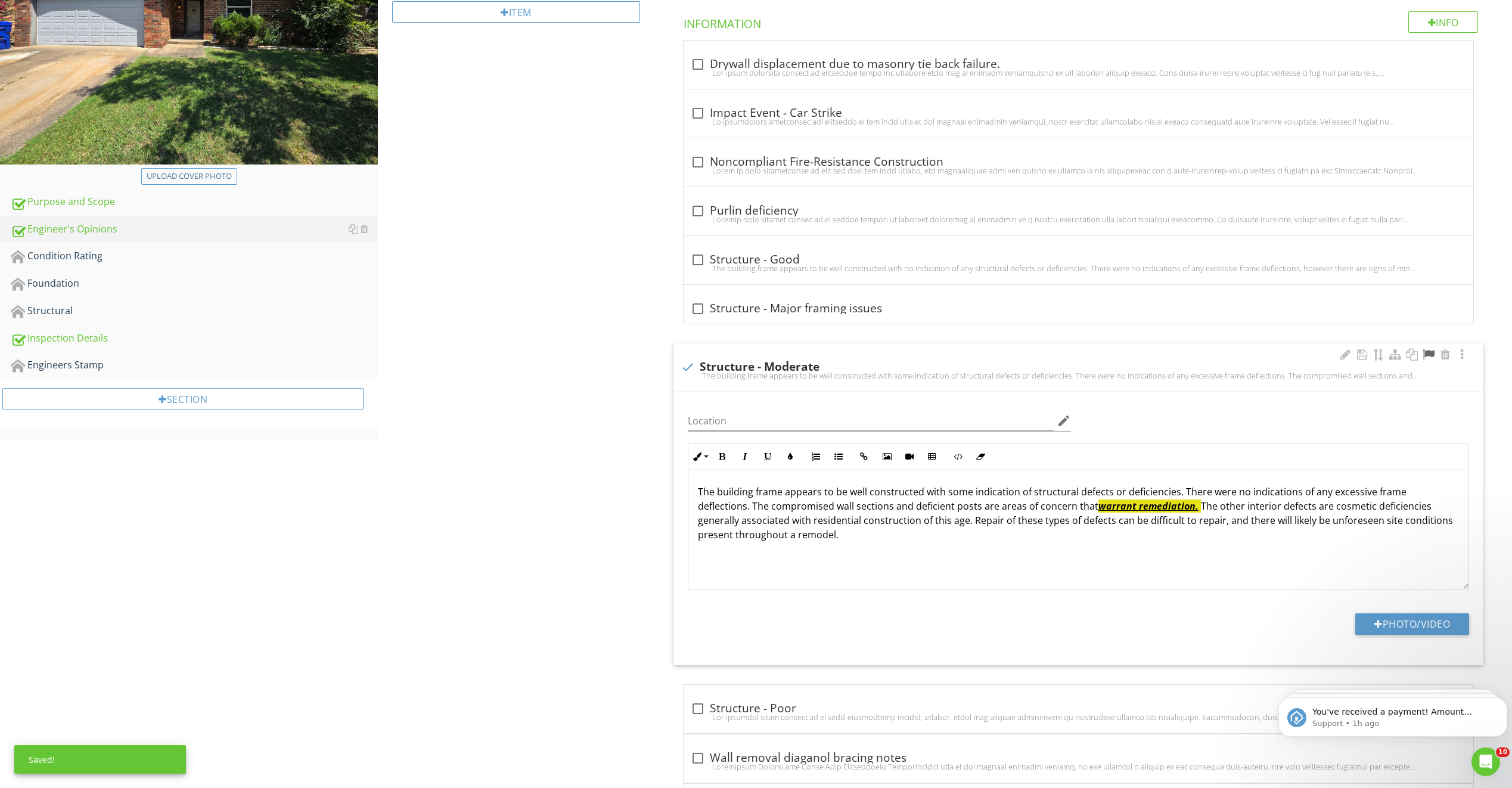
click at [1431, 352] on div at bounding box center [1429, 355] width 14 height 12
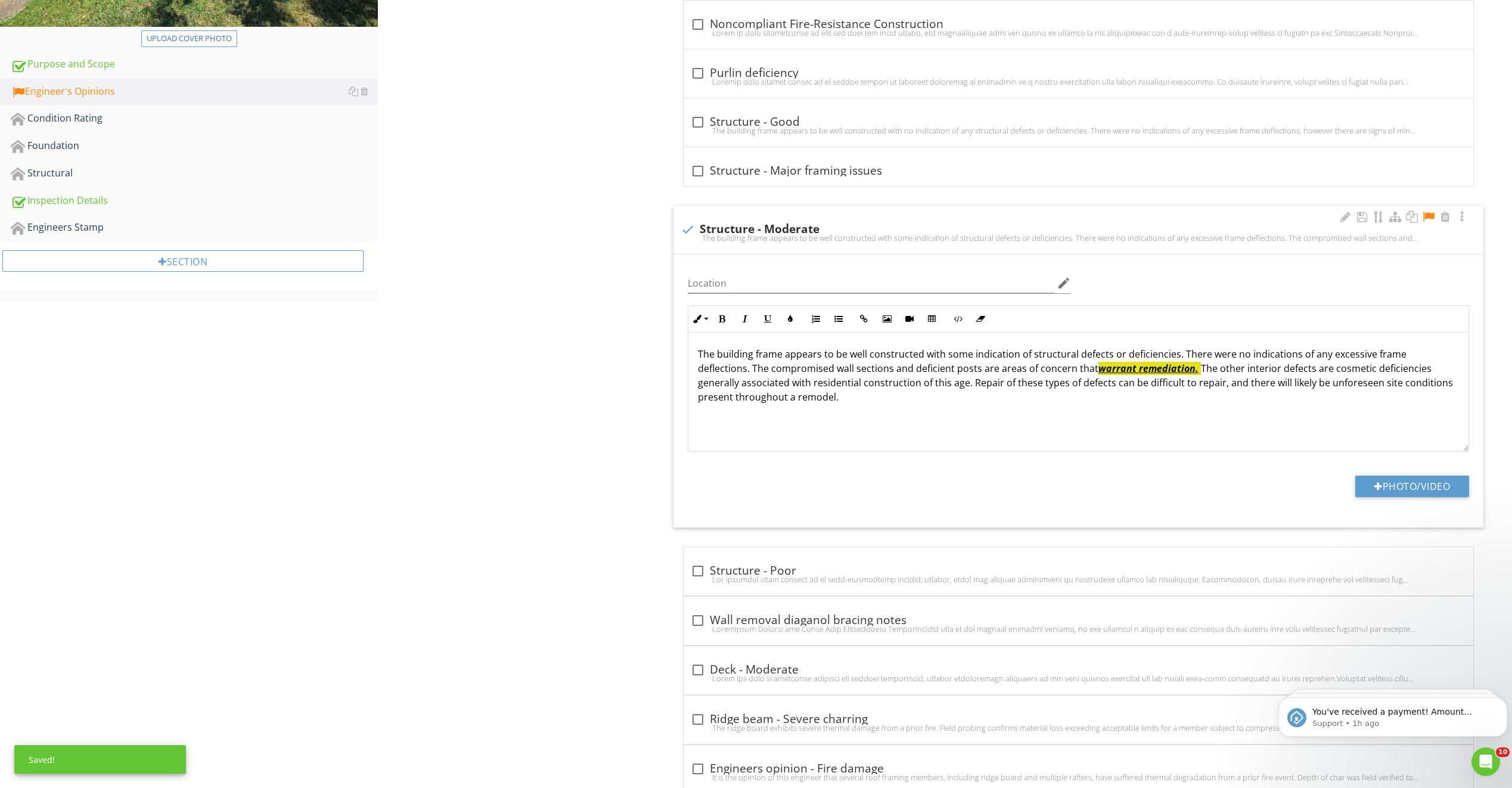
scroll to position [477, 0]
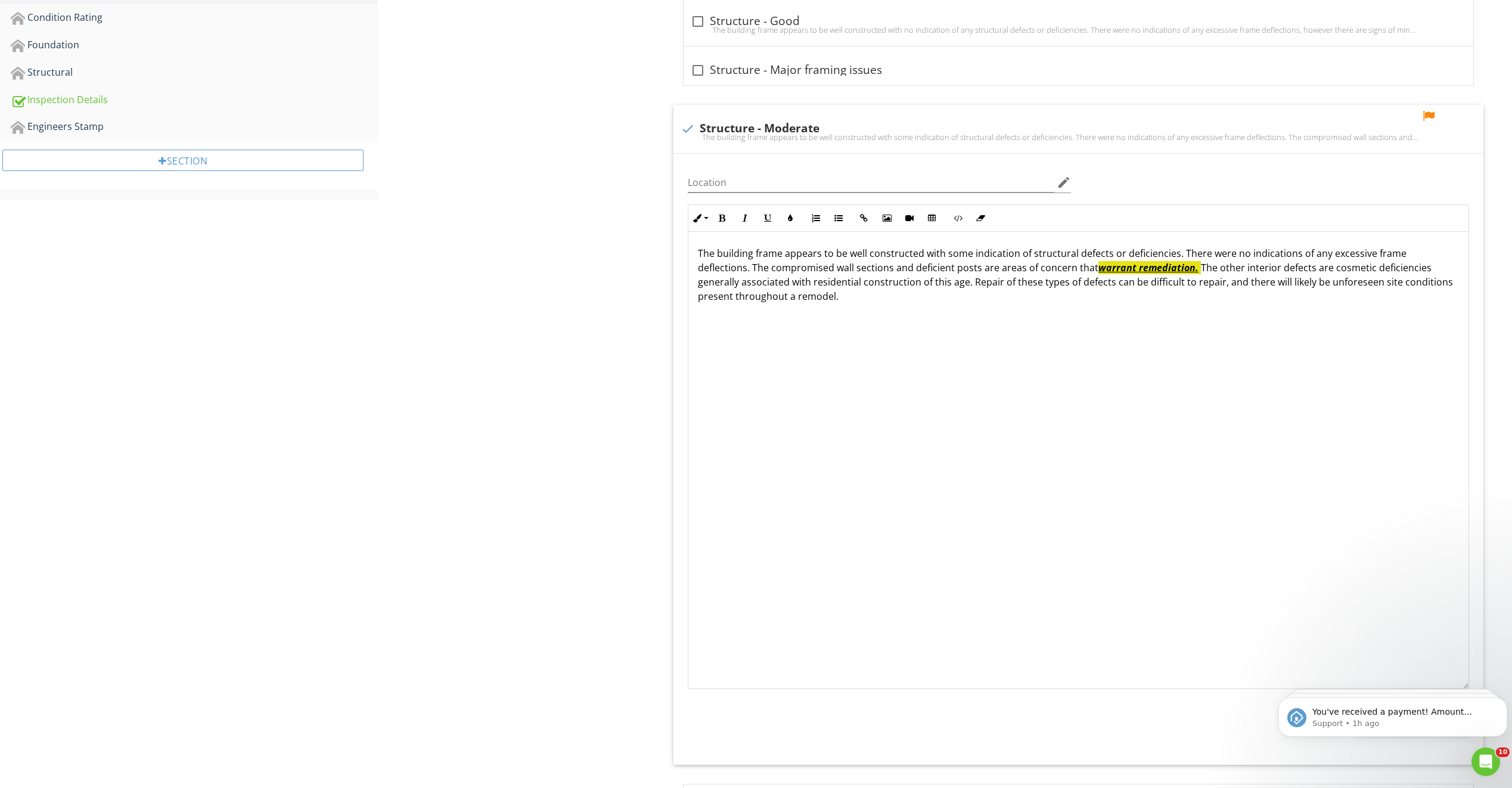
drag, startPoint x: 2737, startPoint y: 1019, endPoint x: 1461, endPoint y: 675, distance: 1321.6
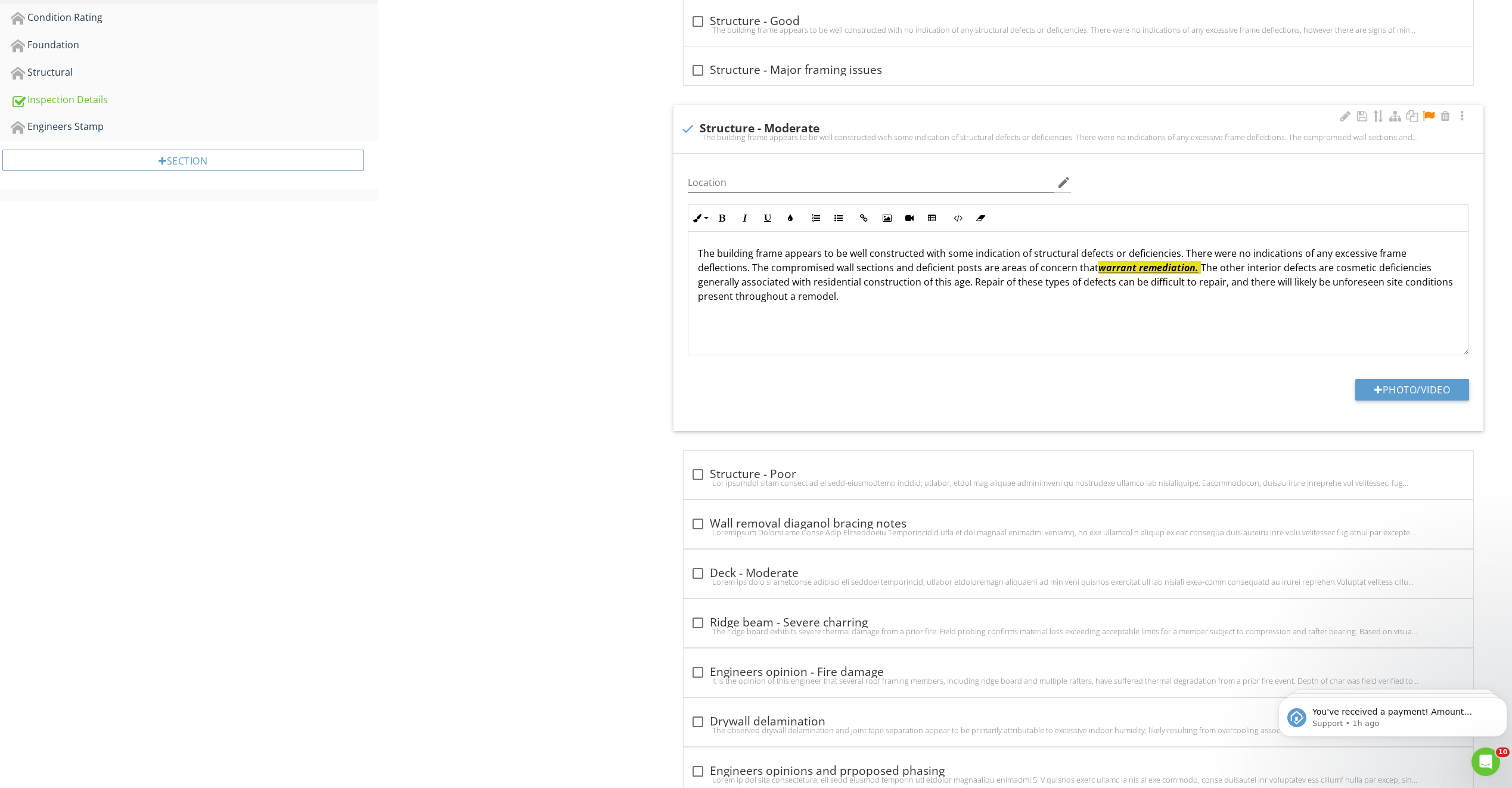
click at [741, 351] on div "The building frame appears to be well constructed with some indication of struc…" at bounding box center [1079, 294] width 782 height 123
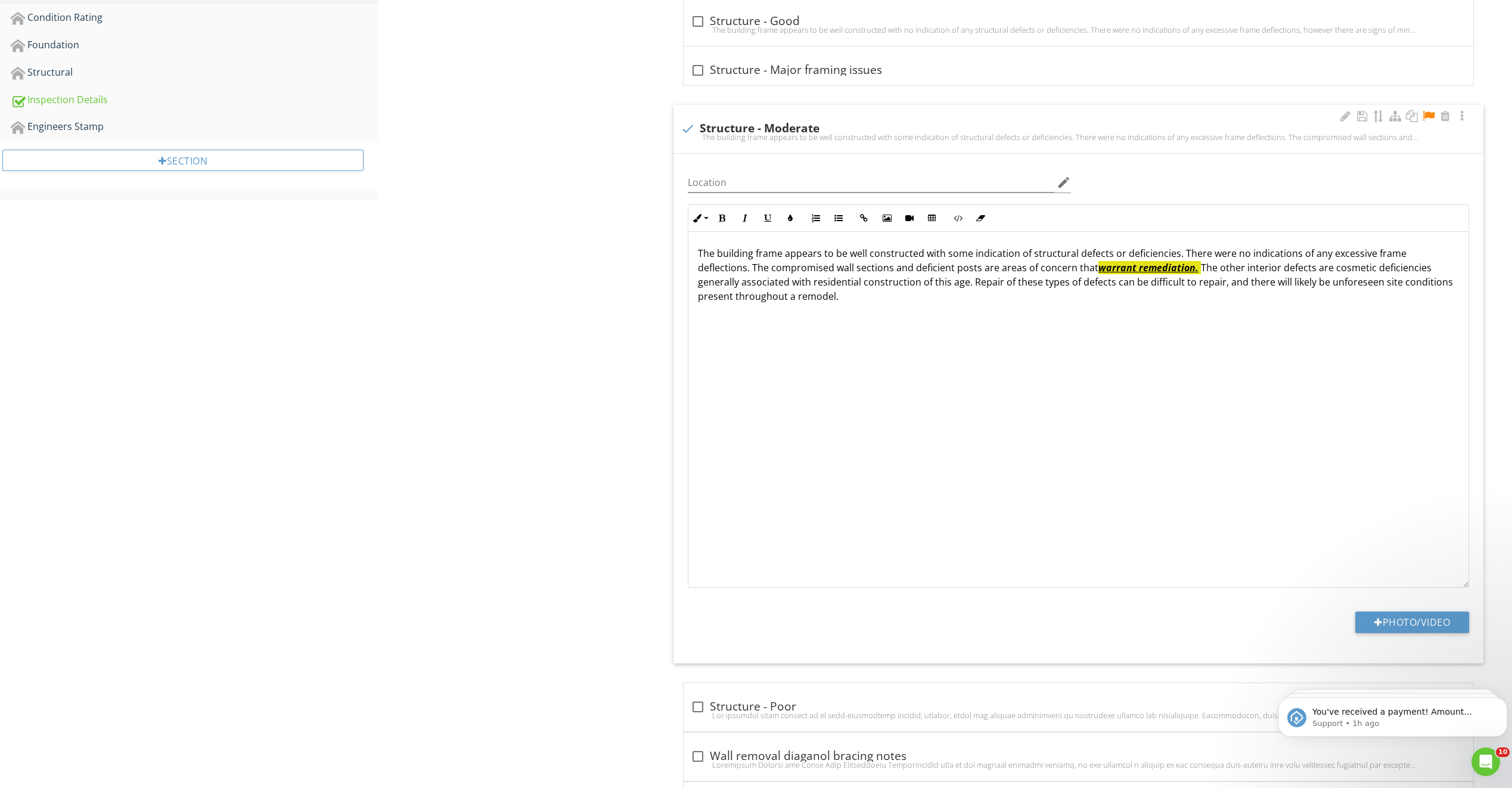
drag, startPoint x: 1469, startPoint y: 380, endPoint x: 1469, endPoint y: 587, distance: 207.0
click at [1469, 587] on div "The building frame appears to be well constructed with some indication of struc…" at bounding box center [1079, 410] width 782 height 356
click at [717, 330] on div "The building frame appears to be well constructed with some indication of struc…" at bounding box center [1079, 291] width 780 height 119
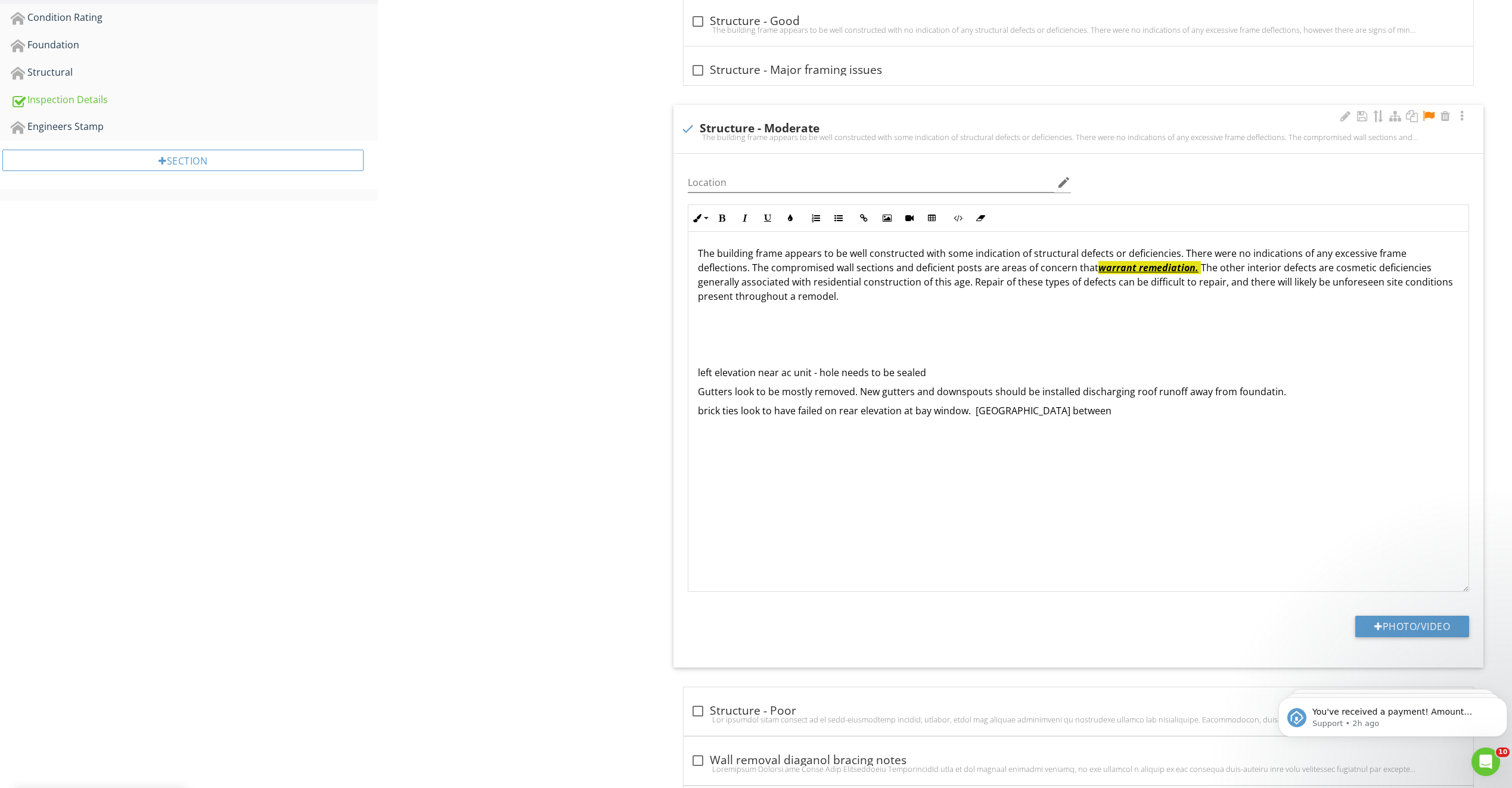
click at [975, 418] on div "The building frame appears to be well constructed with some indication of struc…" at bounding box center [1079, 332] width 780 height 201
